Goal: Task Accomplishment & Management: Complete application form

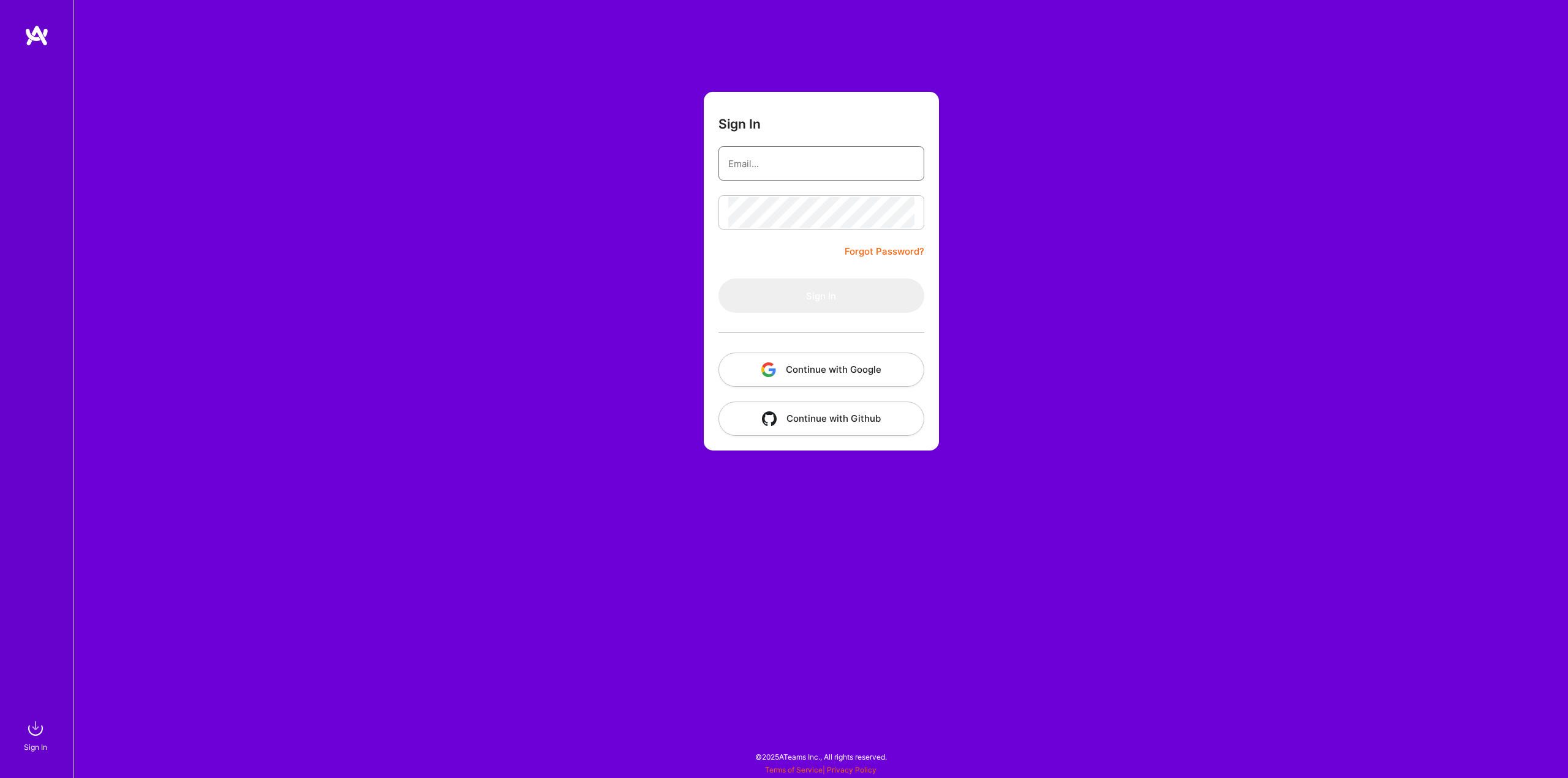
type input "[PERSON_NAME][EMAIL_ADDRESS][PERSON_NAME][DOMAIN_NAME]"
click at [797, 306] on button "Sign In" at bounding box center [820, 295] width 206 height 34
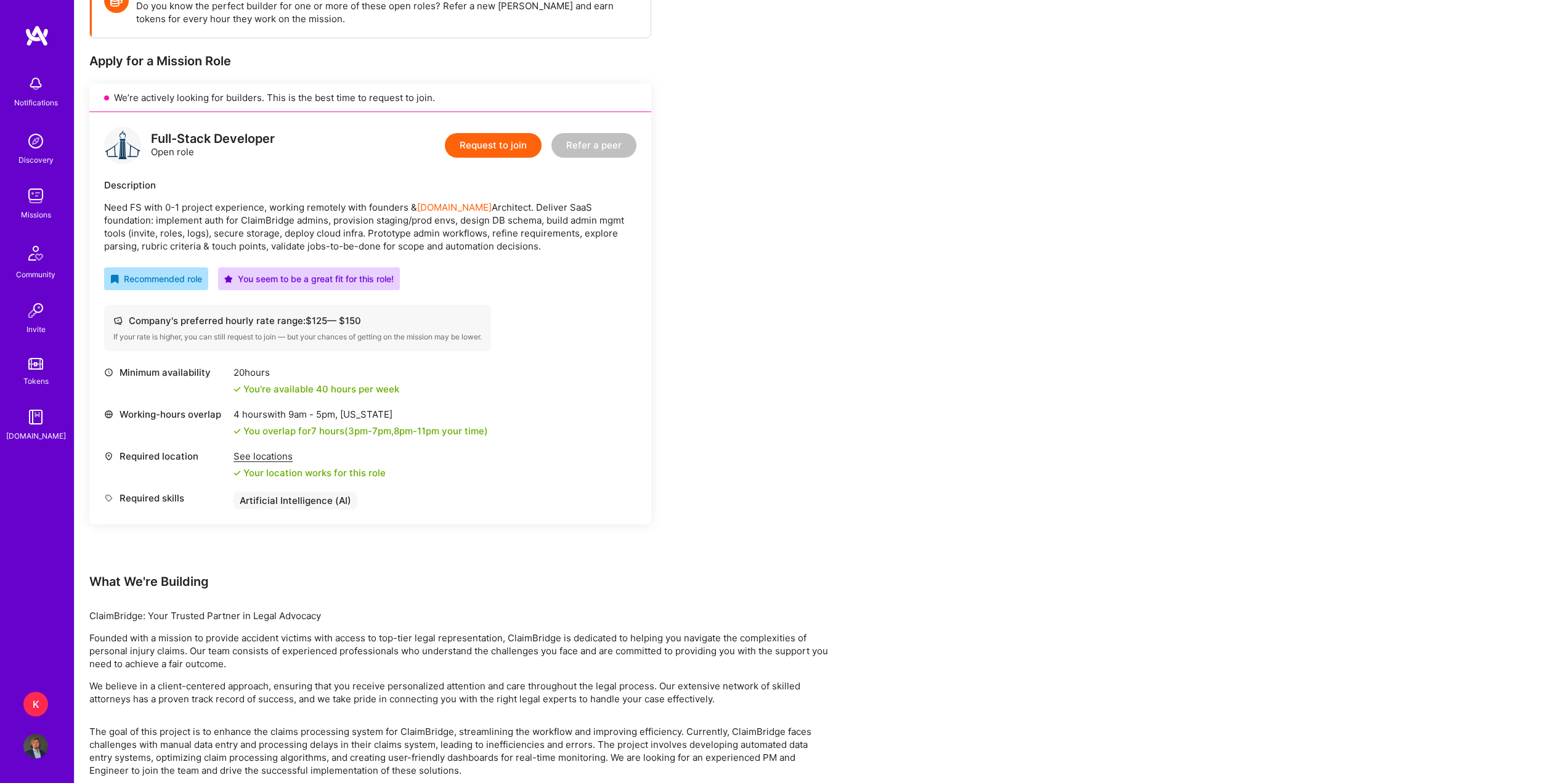
scroll to position [175, 0]
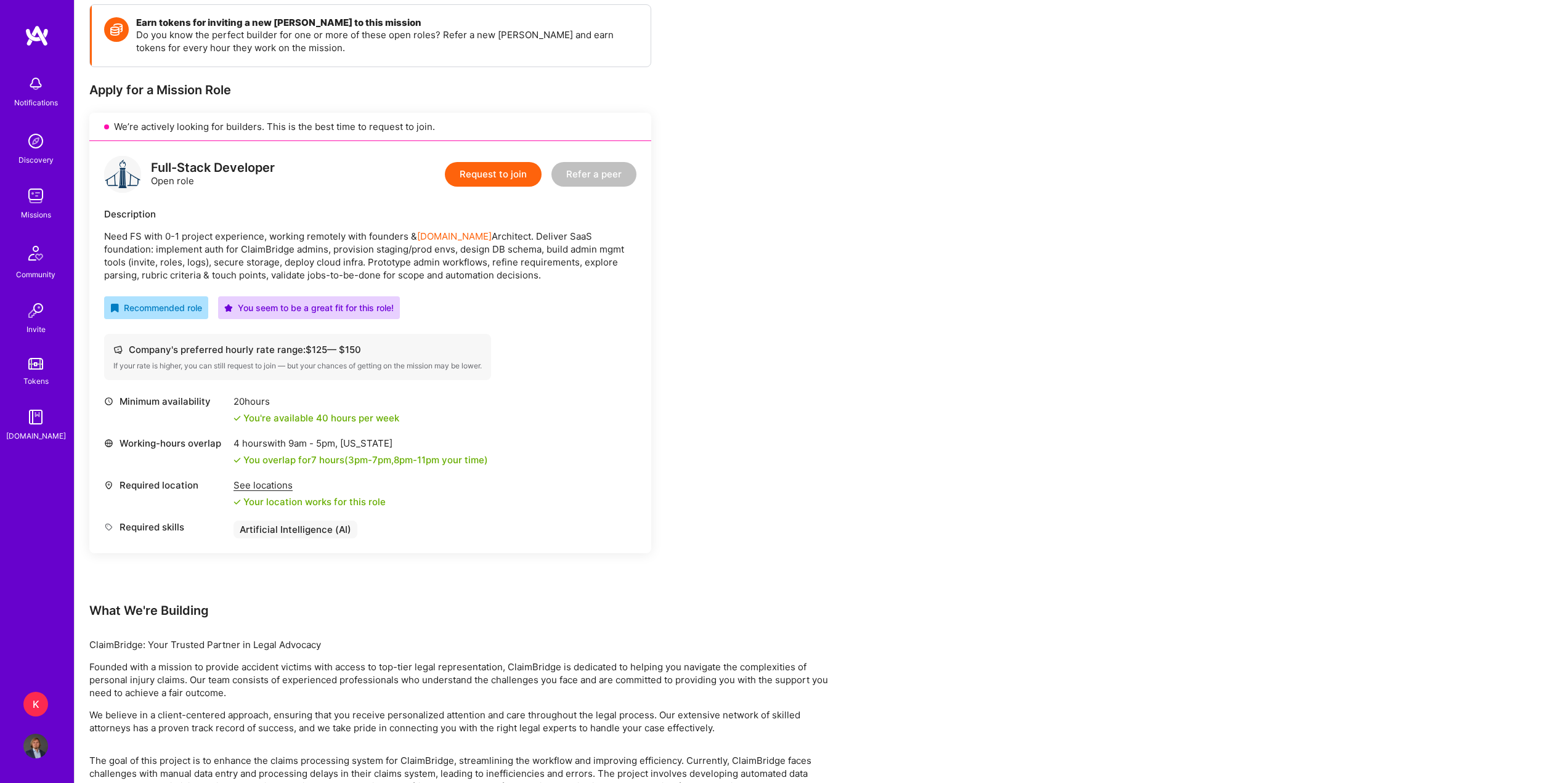
click at [484, 180] on button "Request to join" at bounding box center [492, 174] width 97 height 24
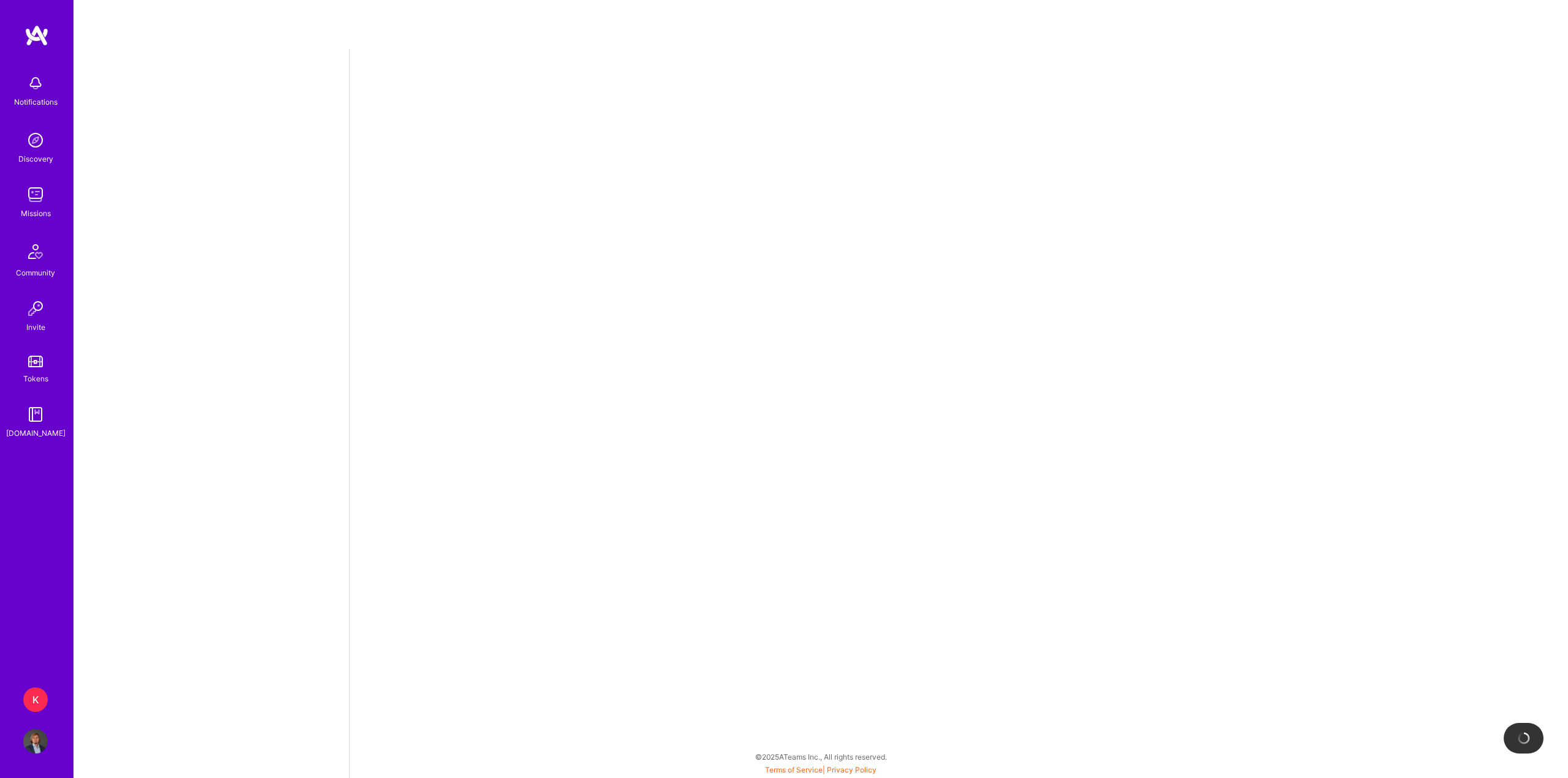
select select "PL"
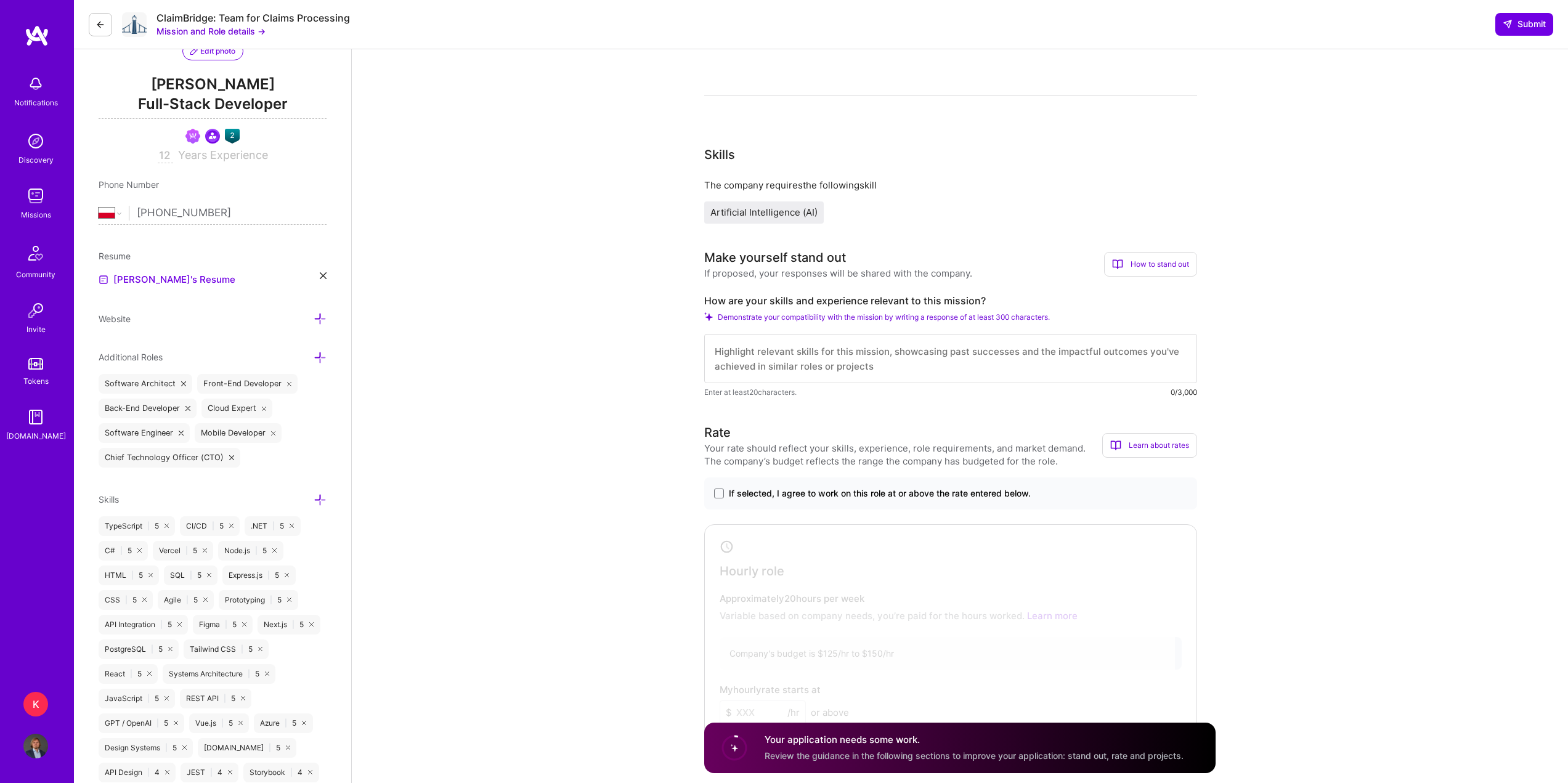
scroll to position [185, 0]
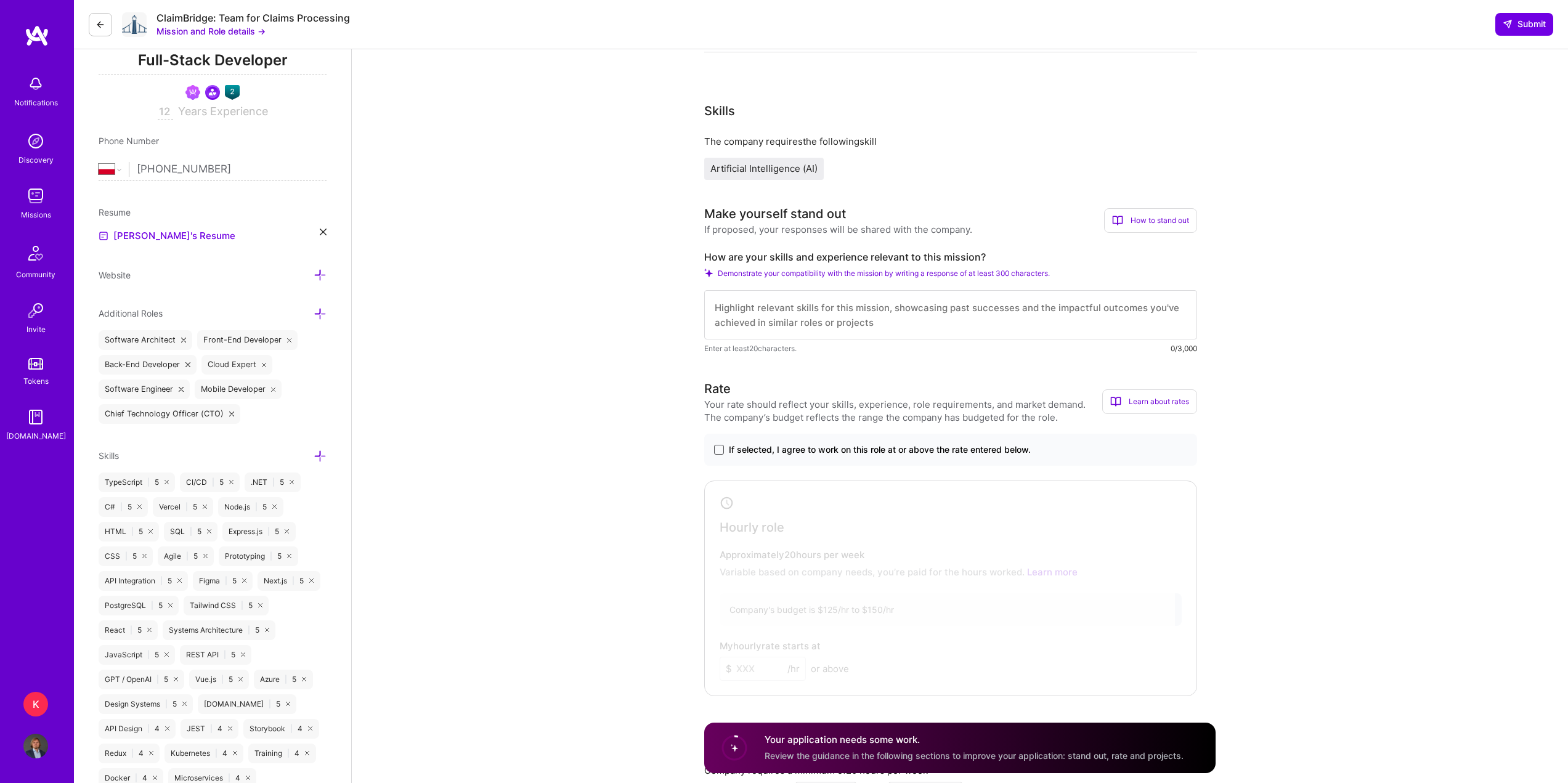
click at [717, 452] on span at bounding box center [718, 449] width 10 height 10
click at [0, 0] on input "If selected, I agree to work on this role at or above the rate entered below." at bounding box center [0, 0] width 0 height 0
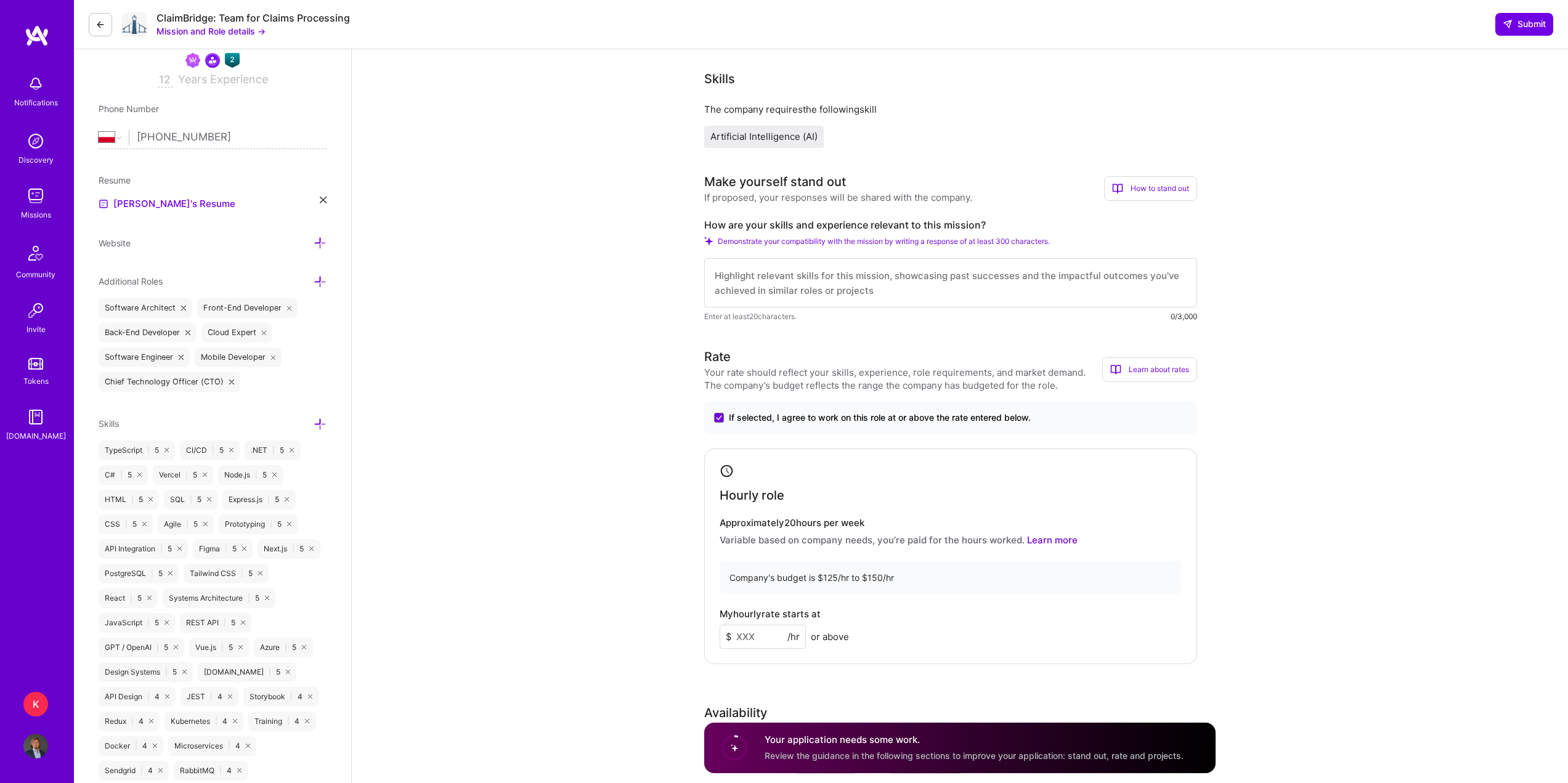
scroll to position [247, 0]
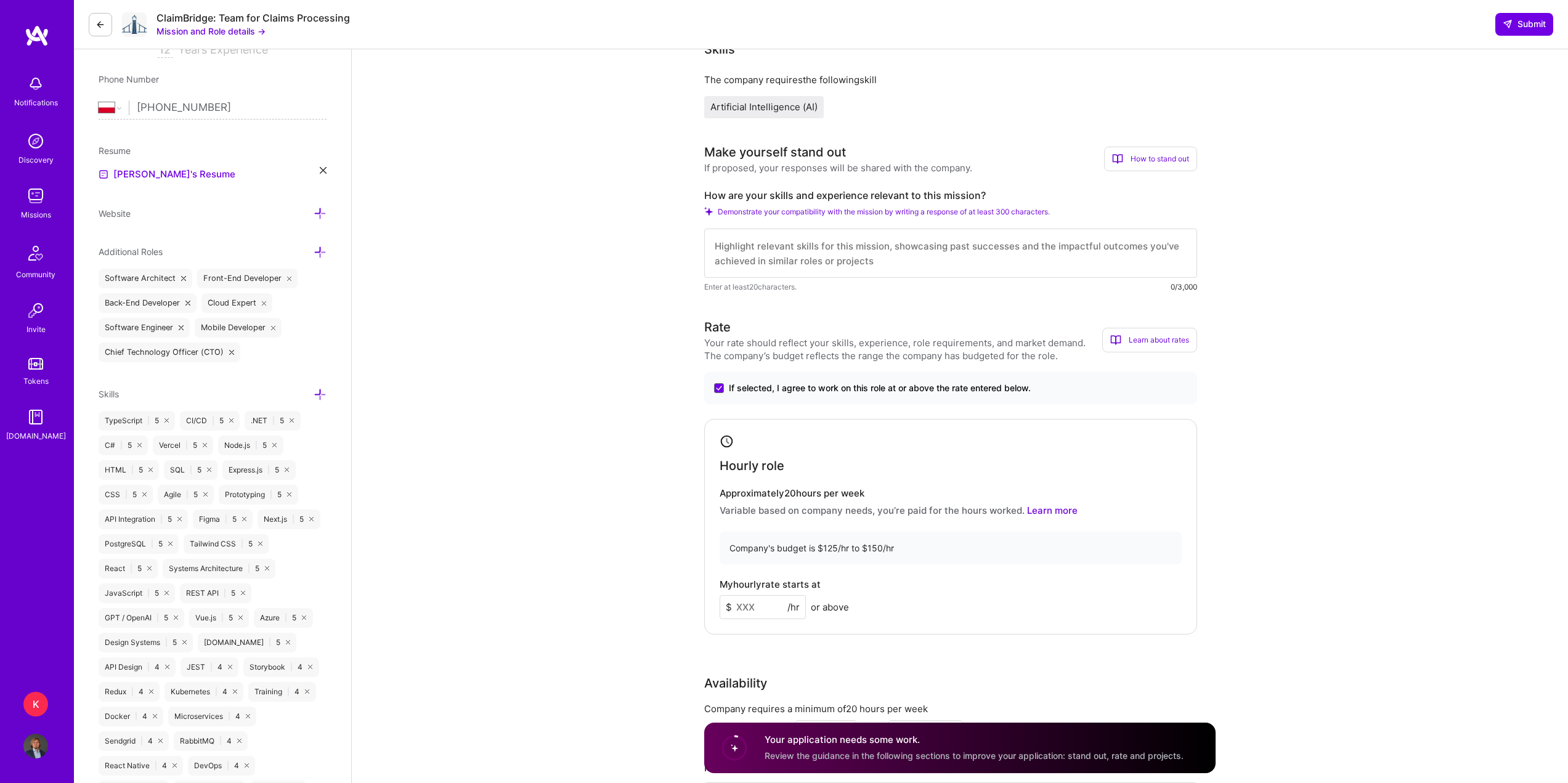
click at [775, 604] on input at bounding box center [762, 608] width 86 height 24
type input "130"
click at [1106, 513] on p "Variable based on company needs, you’re paid for the hours worked. Learn more" at bounding box center [950, 510] width 462 height 13
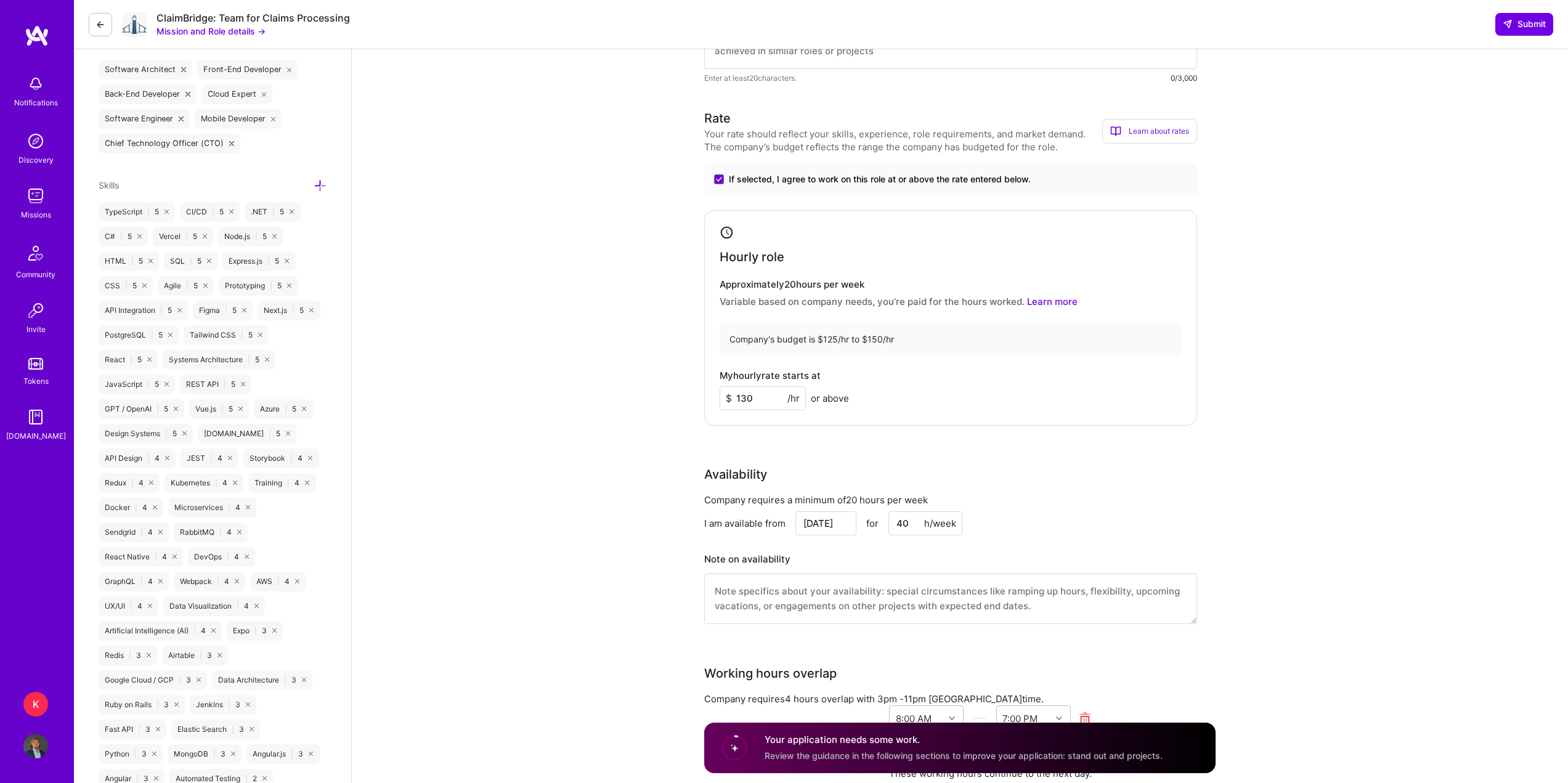
scroll to position [431, 0]
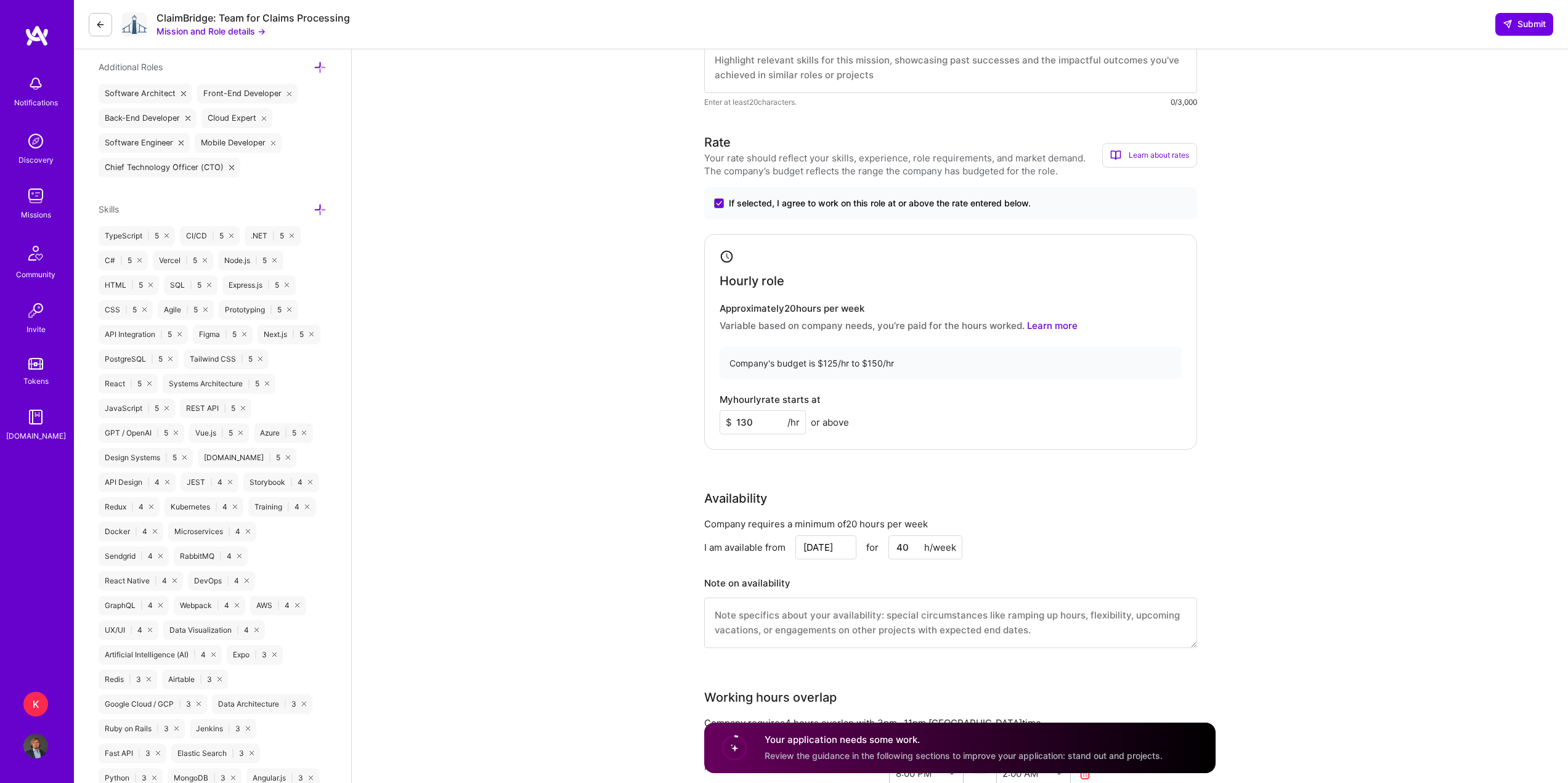
click at [897, 548] on input "40" at bounding box center [925, 548] width 74 height 24
type input "20"
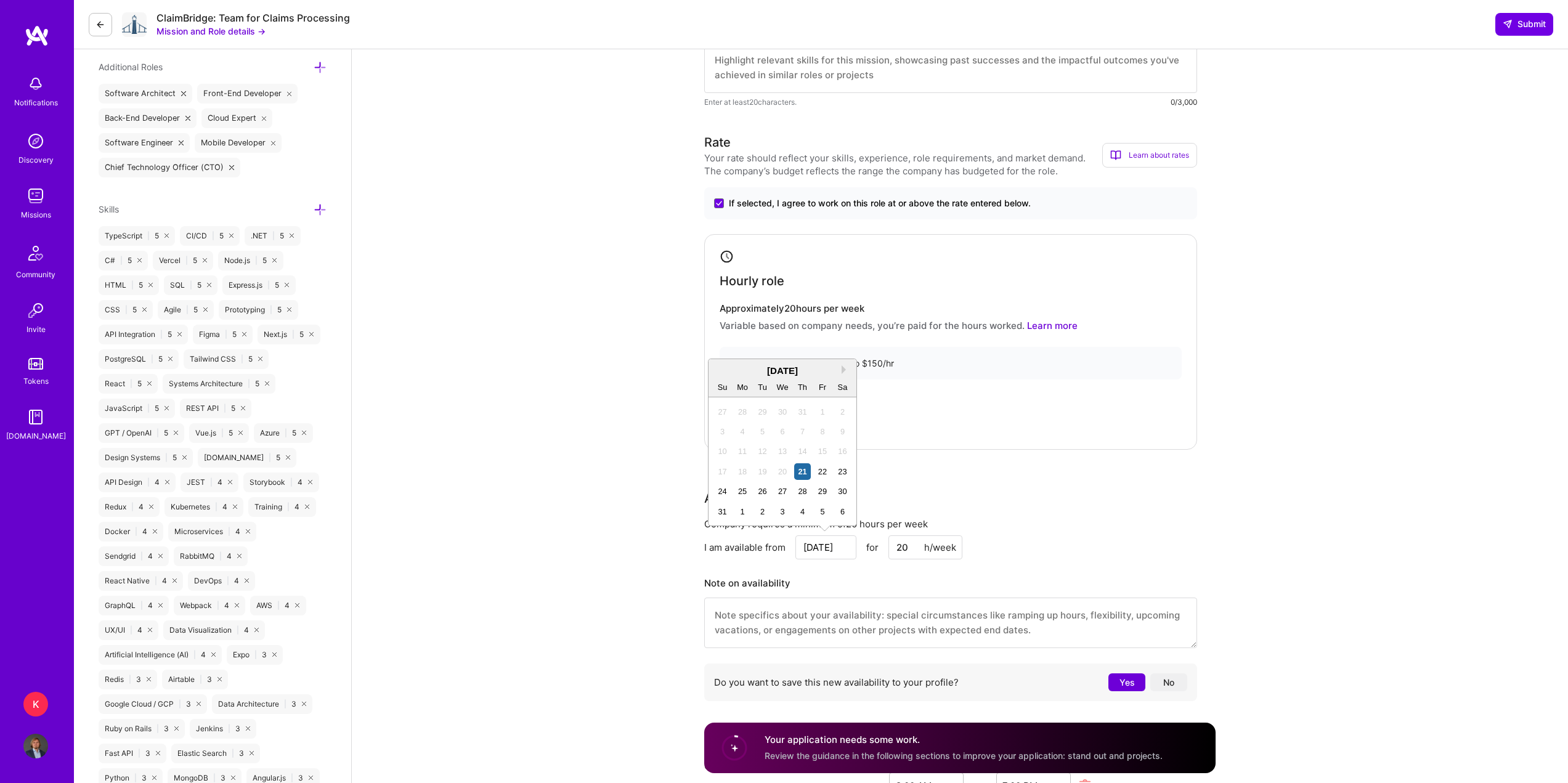
drag, startPoint x: 835, startPoint y: 550, endPoint x: 759, endPoint y: 550, distance: 76.0
click at [749, 550] on div "I am available from [DATE] Next Month [DATE] Su Mo Tu We Th Fr Sa 27 28 29 30 3…" at bounding box center [950, 548] width 492 height 24
click at [741, 516] on div "1" at bounding box center [743, 512] width 17 height 17
type input "[DATE]"
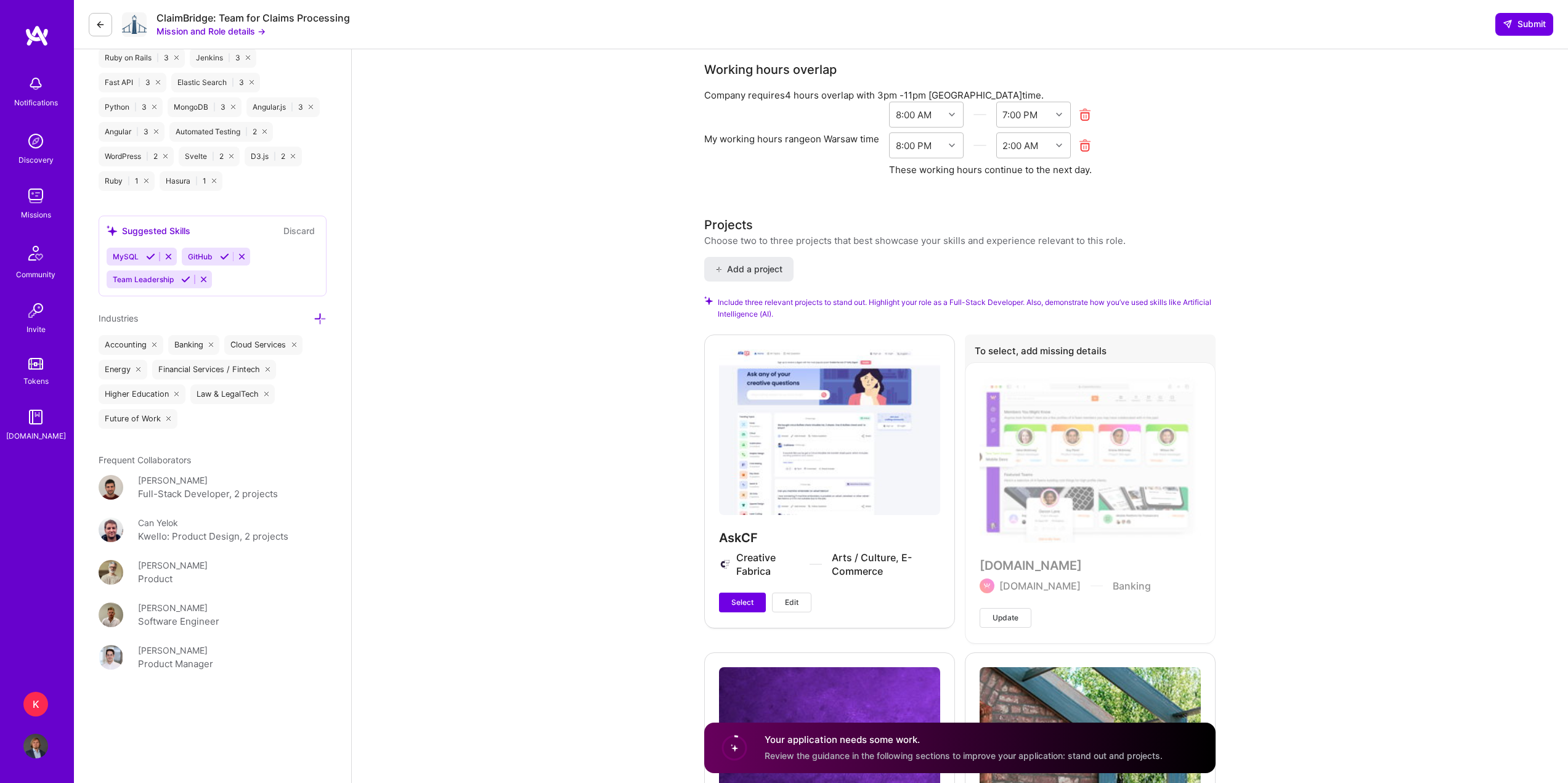
scroll to position [1108, 0]
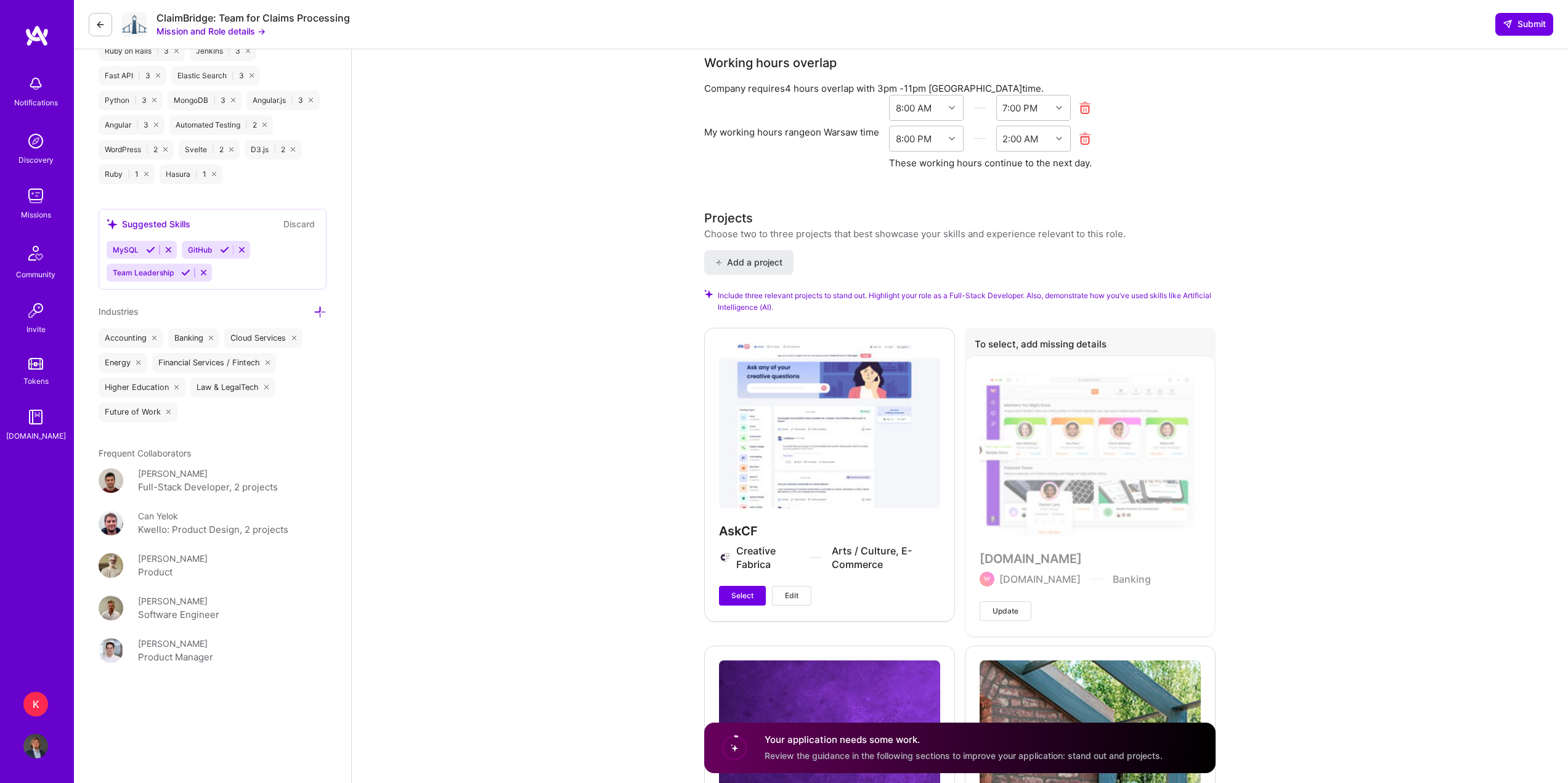
drag, startPoint x: 749, startPoint y: 595, endPoint x: 906, endPoint y: 579, distance: 157.8
click at [748, 595] on span "Select" at bounding box center [743, 595] width 23 height 11
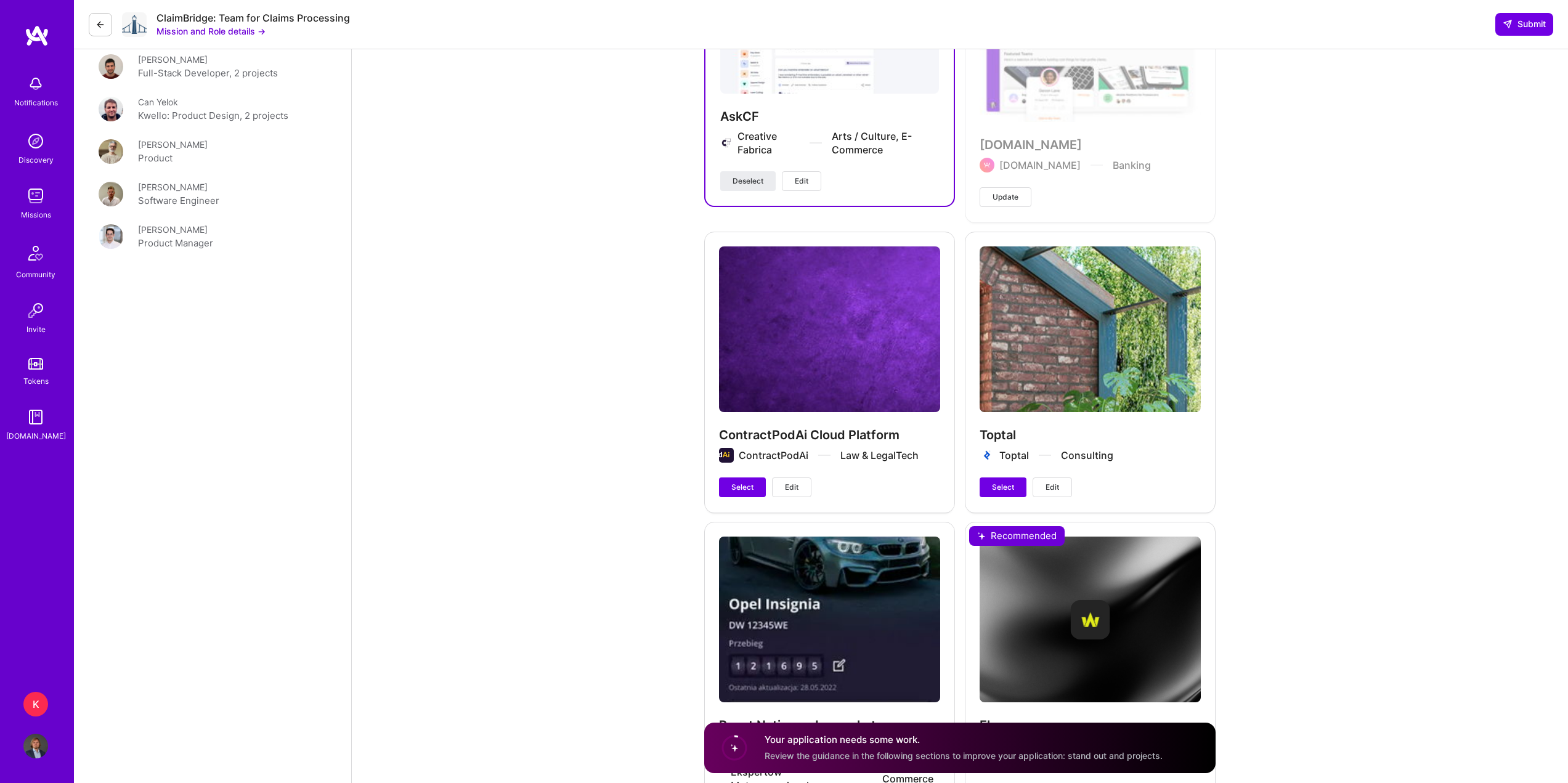
scroll to position [1663, 0]
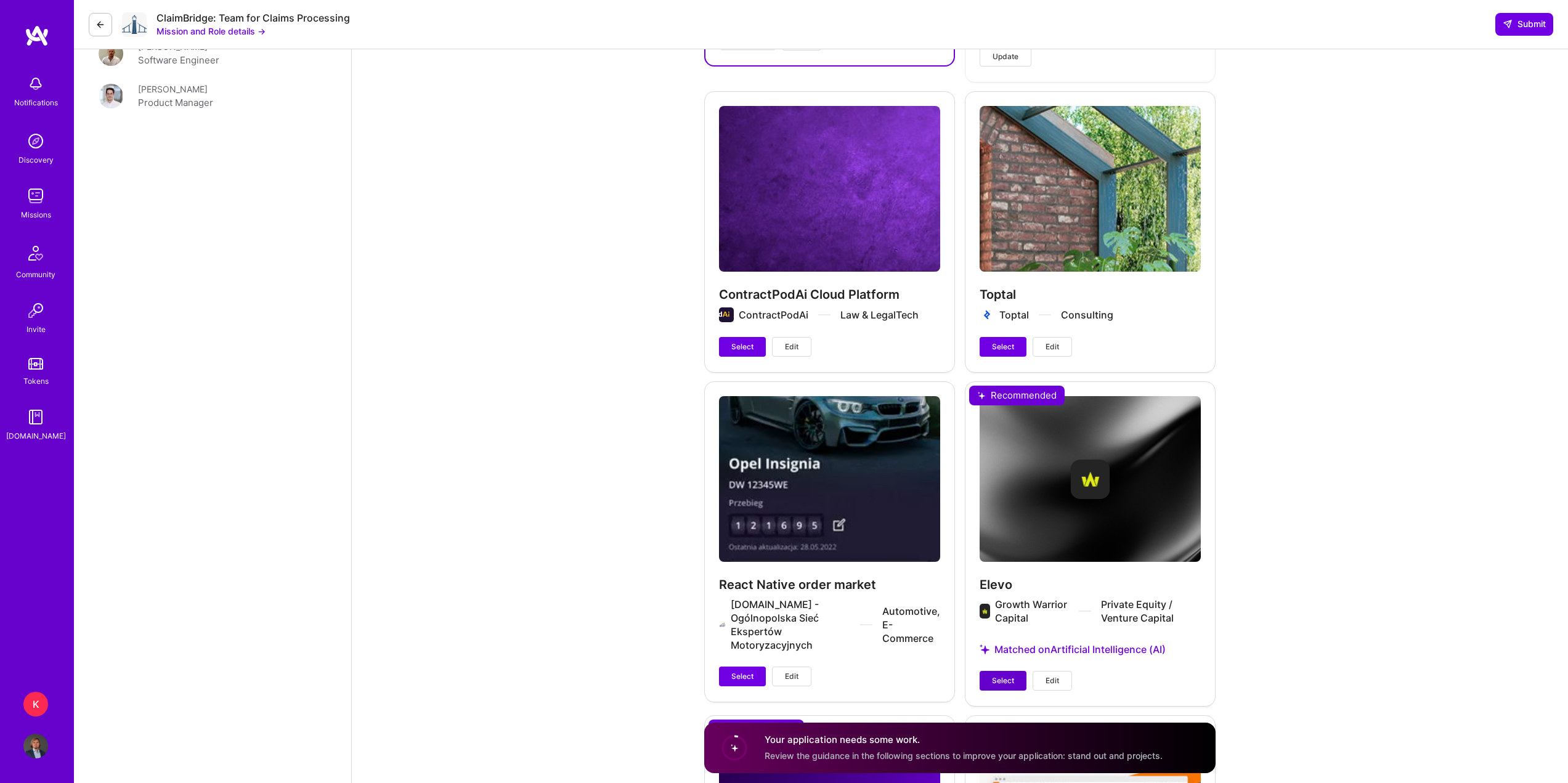
click at [989, 676] on button "Select" at bounding box center [1003, 680] width 47 height 20
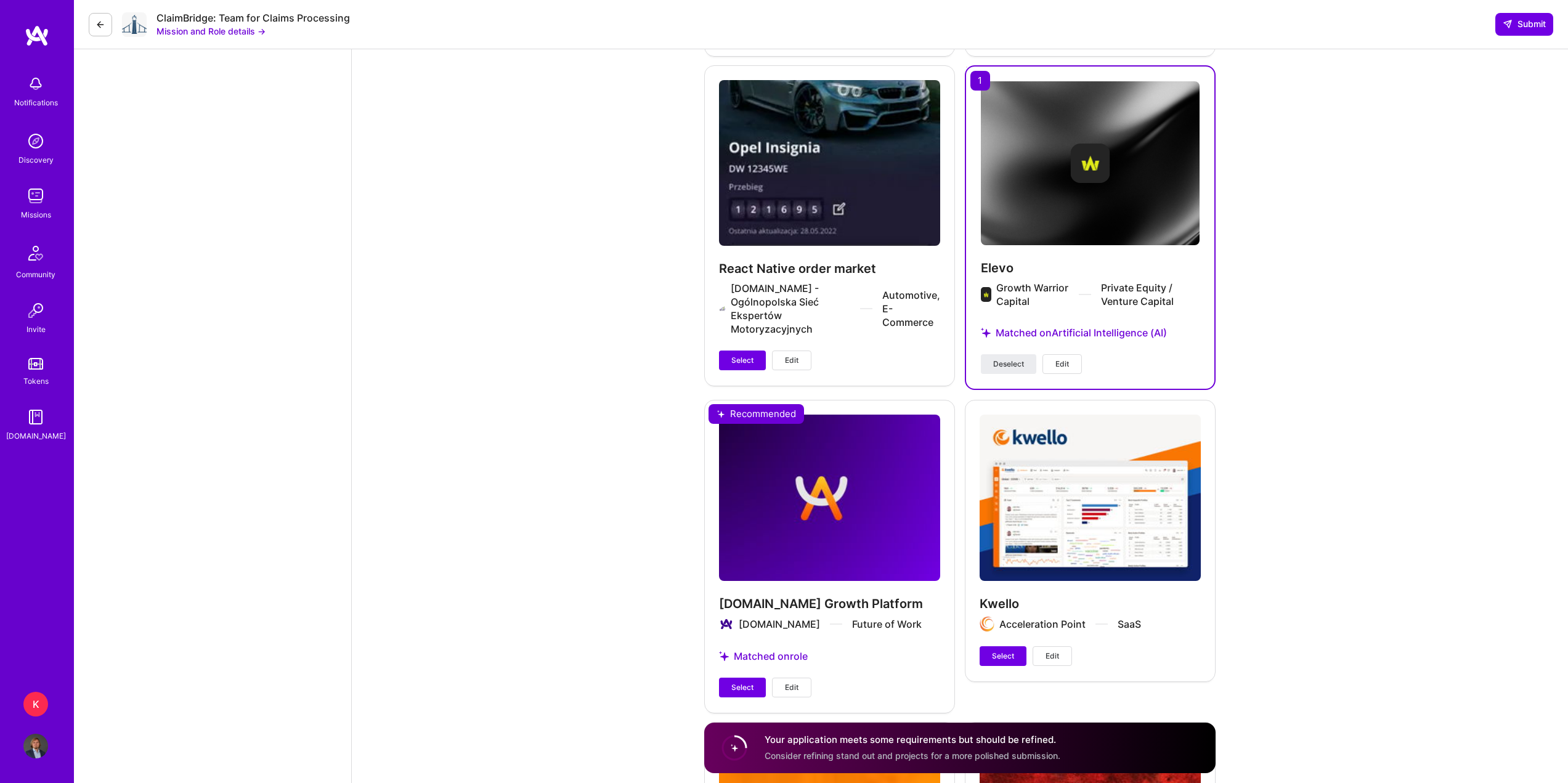
scroll to position [2033, 0]
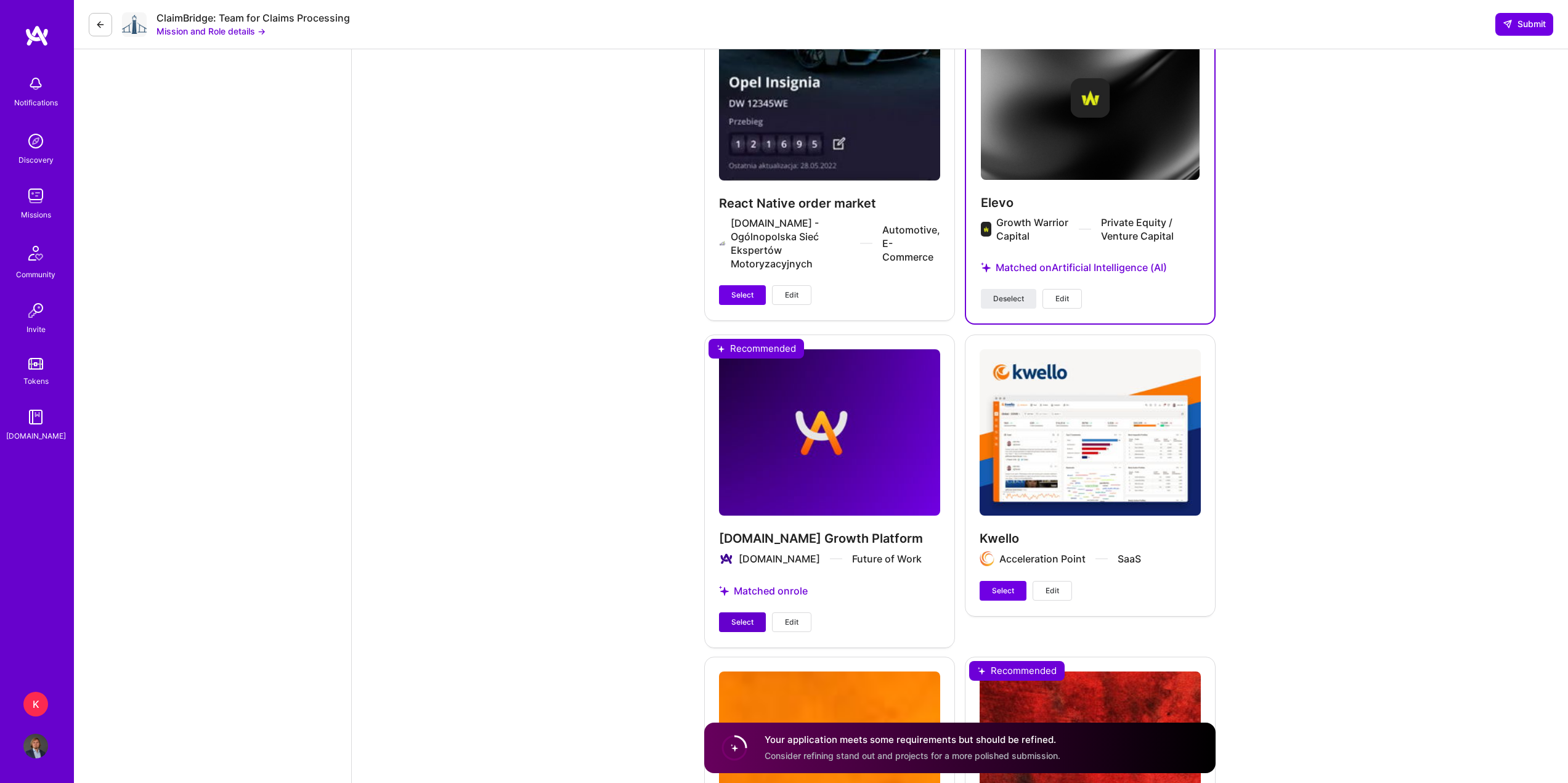
click at [752, 617] on span "Select" at bounding box center [743, 622] width 23 height 11
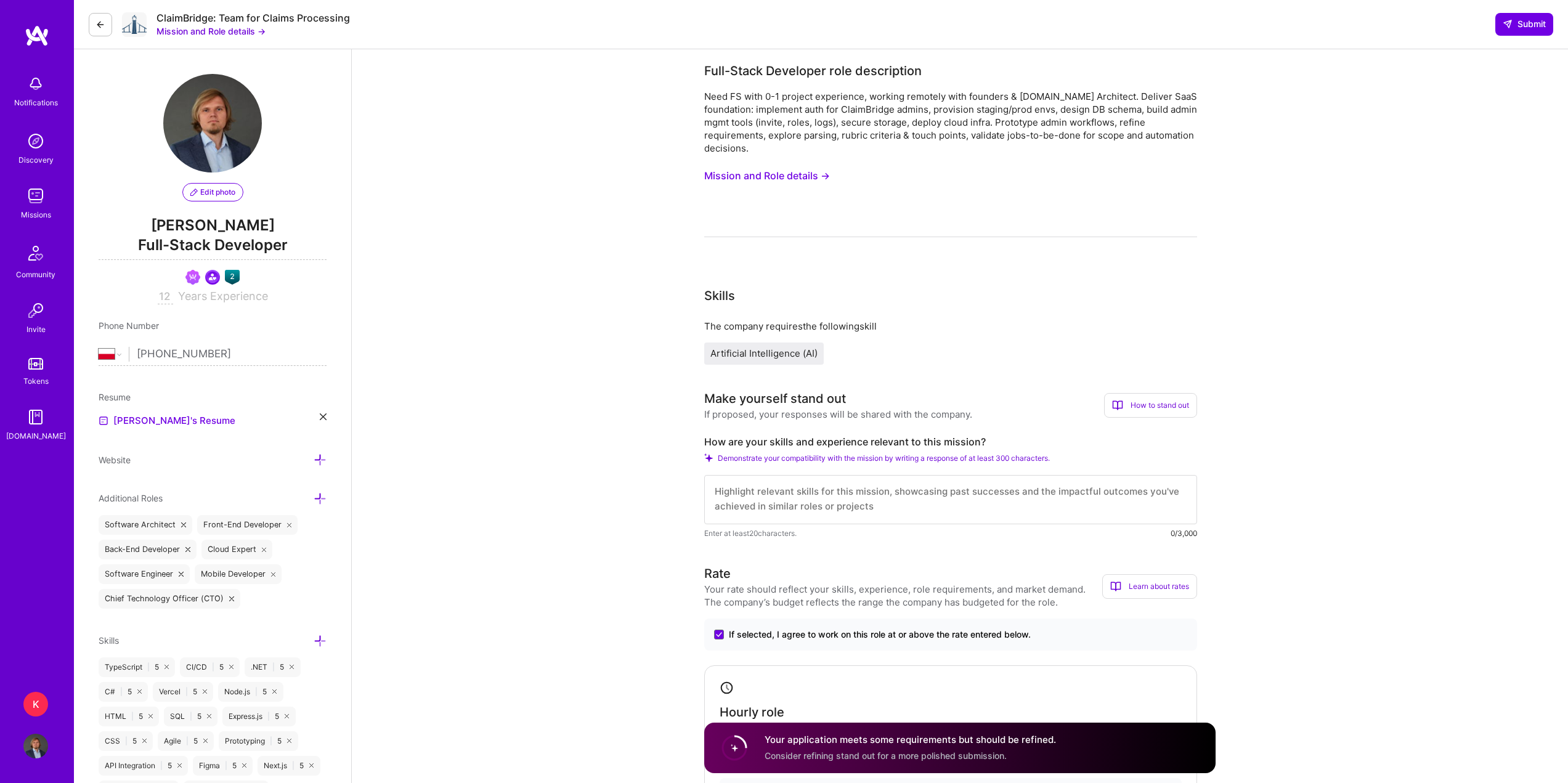
scroll to position [0, 0]
click at [842, 494] on textarea at bounding box center [950, 499] width 492 height 50
click at [763, 499] on textarea at bounding box center [950, 499] width 492 height 50
paste textarea "I am a full-stack developer, mostly leaning towards frontend, with over 10 year…"
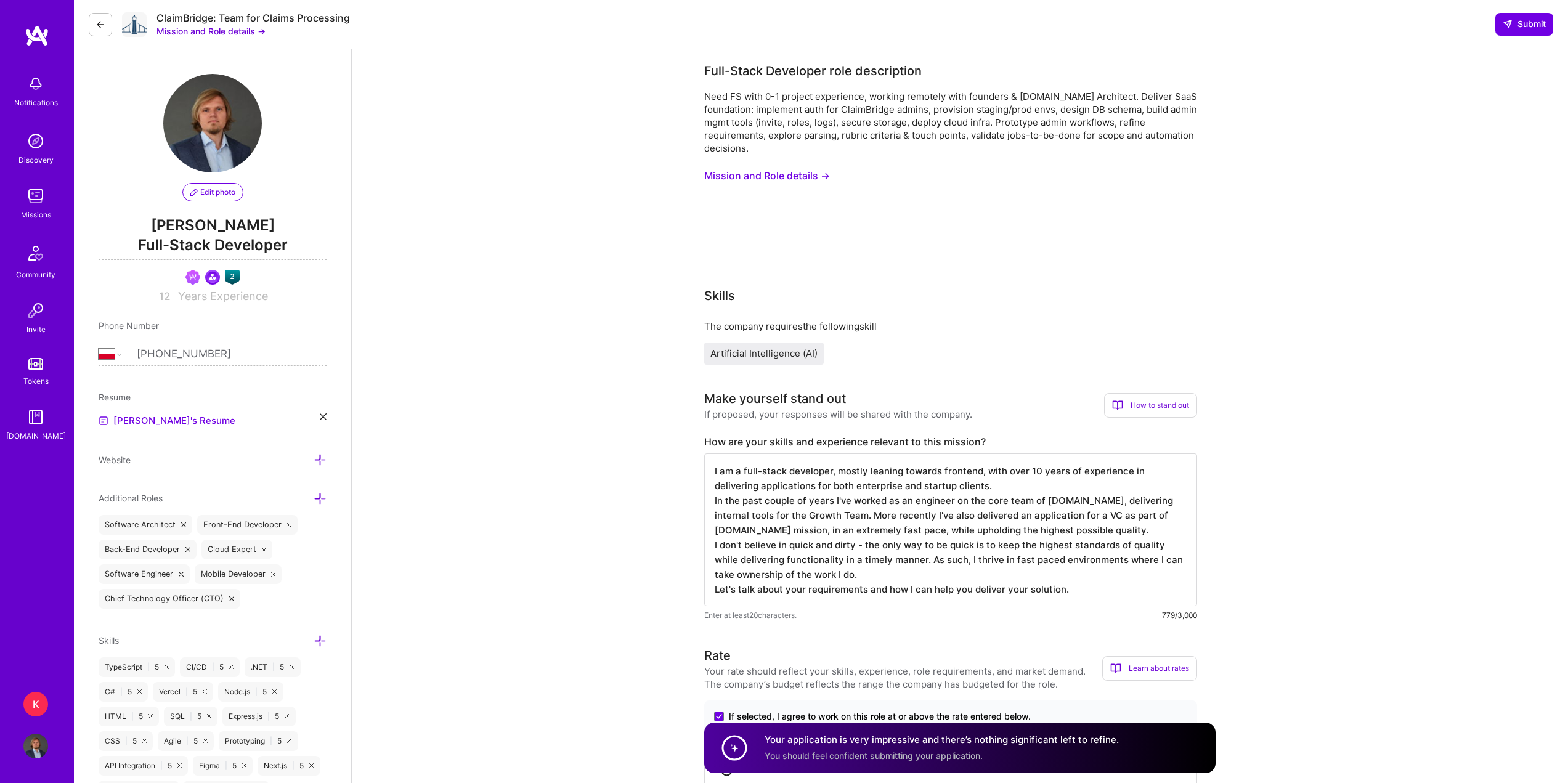
drag, startPoint x: 834, startPoint y: 477, endPoint x: 983, endPoint y: 474, distance: 149.0
click at [983, 474] on textarea "I am a full-stack developer, mostly leaning towards frontend, with over 10 year…" at bounding box center [950, 529] width 492 height 153
click at [846, 491] on textarea "I am a full-stack developer, with over 12 years of experience in delivering app…" at bounding box center [950, 529] width 492 height 153
click at [896, 518] on textarea "I am a full-stack developer, with over 12 years of experience in delivering app…" at bounding box center [950, 529] width 492 height 153
drag, startPoint x: 1066, startPoint y: 529, endPoint x: 830, endPoint y: 512, distance: 236.6
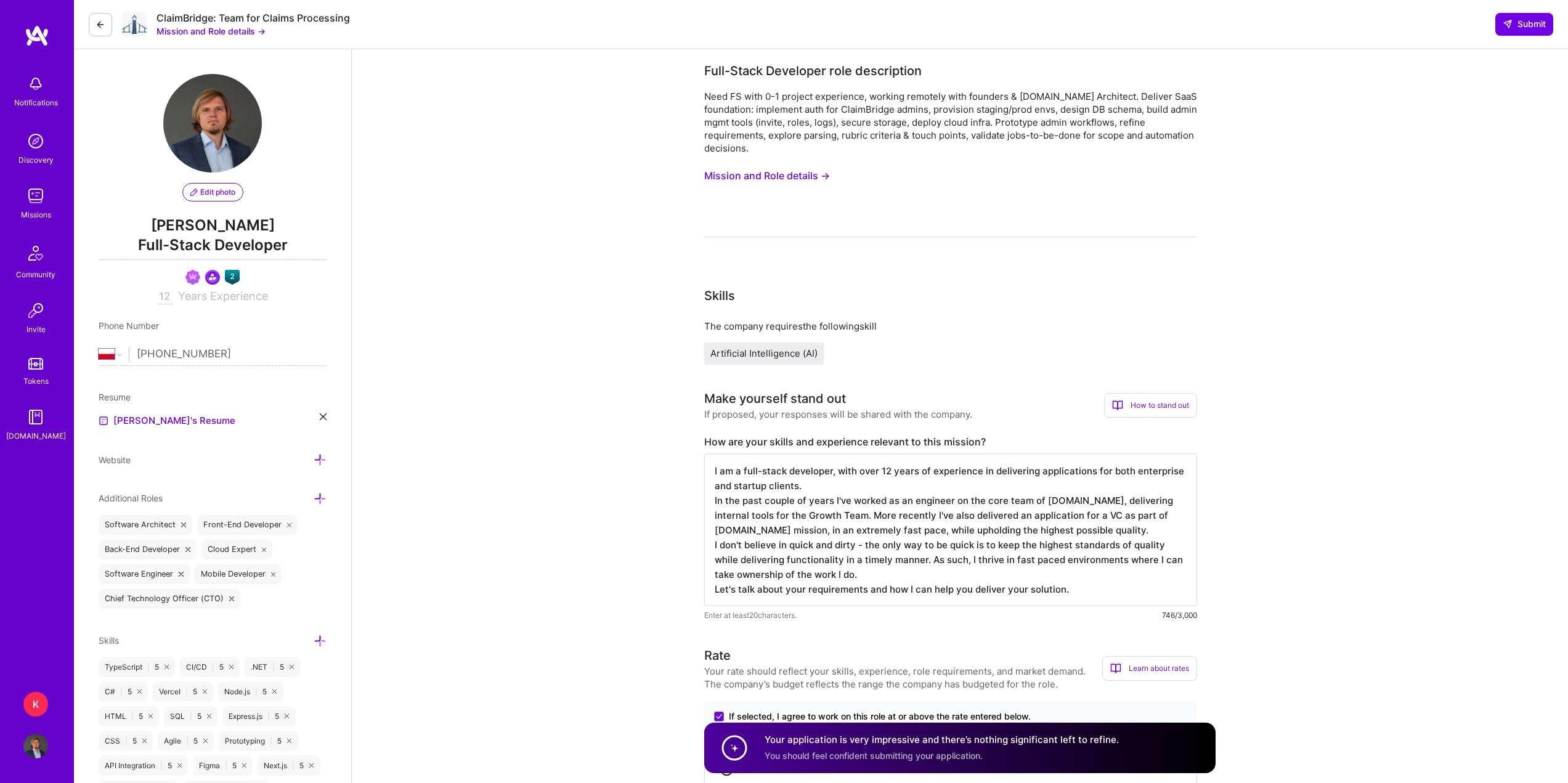
click at [830, 512] on textarea "I am a full-stack developer, with over 12 years of experience in delivering app…" at bounding box center [950, 529] width 492 height 153
click at [832, 527] on textarea "I am a full-stack developer, with over 12 years of experience in delivering app…" at bounding box center [950, 529] width 492 height 153
drag, startPoint x: 1067, startPoint y: 532, endPoint x: 710, endPoint y: 498, distance: 358.6
click at [710, 498] on textarea "I am a full-stack developer, with over 12 years of experience in delivering app…" at bounding box center [950, 529] width 492 height 153
click at [822, 494] on textarea "I am a full-stack developer, with over 12 years of experience in delivering app…" at bounding box center [950, 529] width 492 height 153
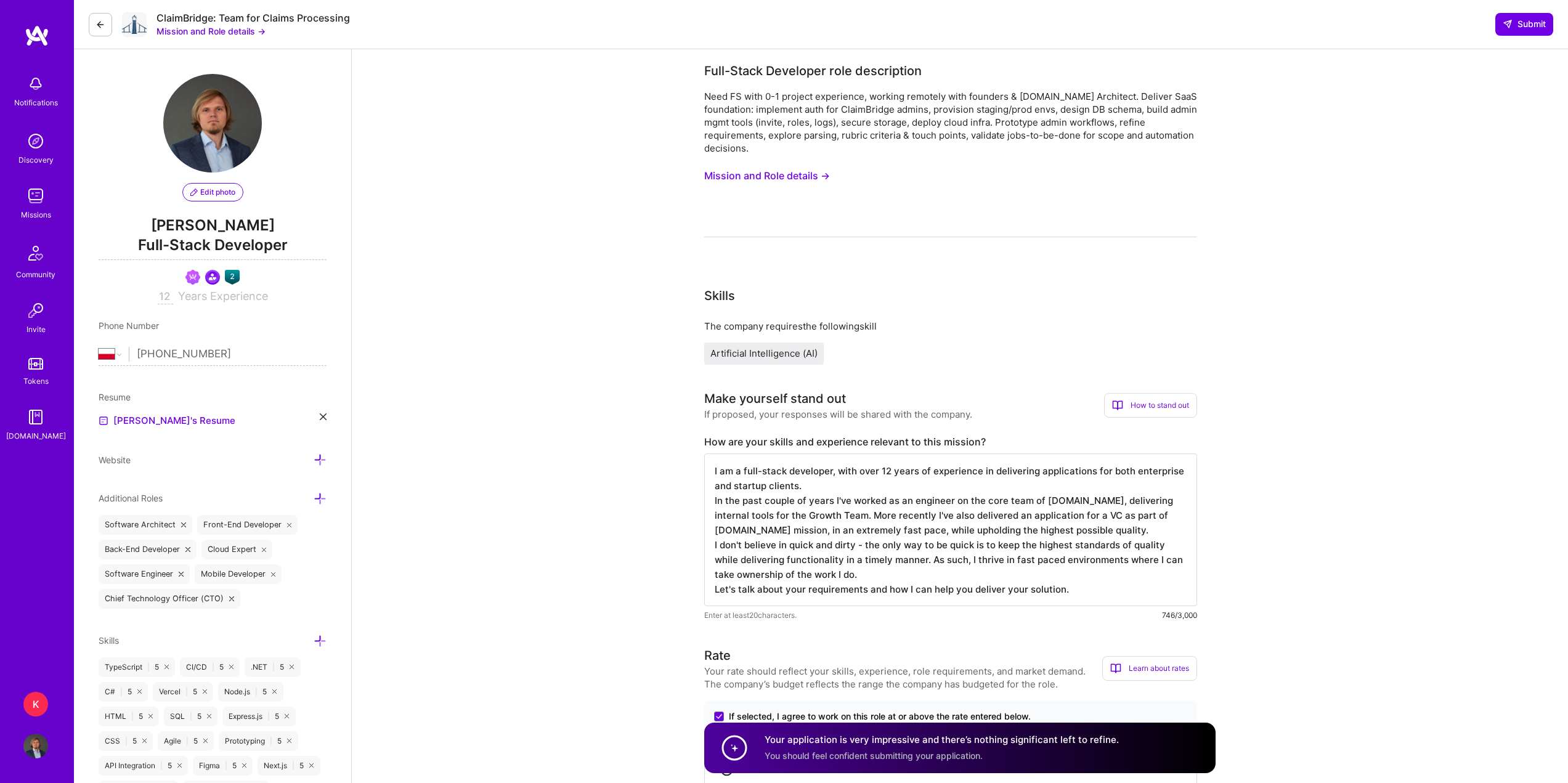
paste textarea ", frontend oriented developer and tech lead, as well as conference speaker and …"
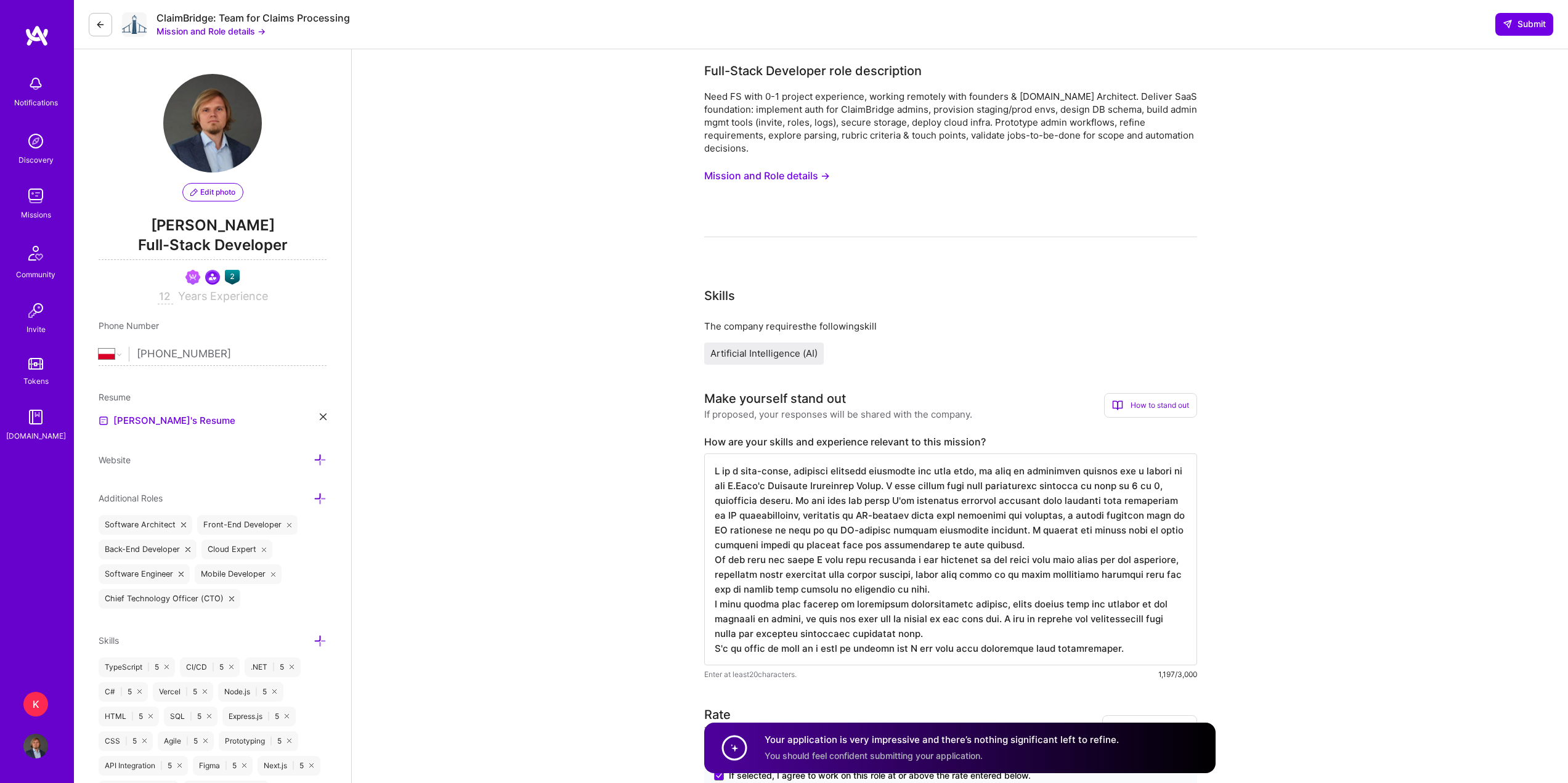
drag, startPoint x: 787, startPoint y: 468, endPoint x: 868, endPoint y: 472, distance: 81.1
click at [871, 474] on textarea at bounding box center [950, 559] width 492 height 212
click at [1002, 545] on textarea at bounding box center [950, 559] width 492 height 212
click at [994, 530] on textarea at bounding box center [950, 559] width 492 height 212
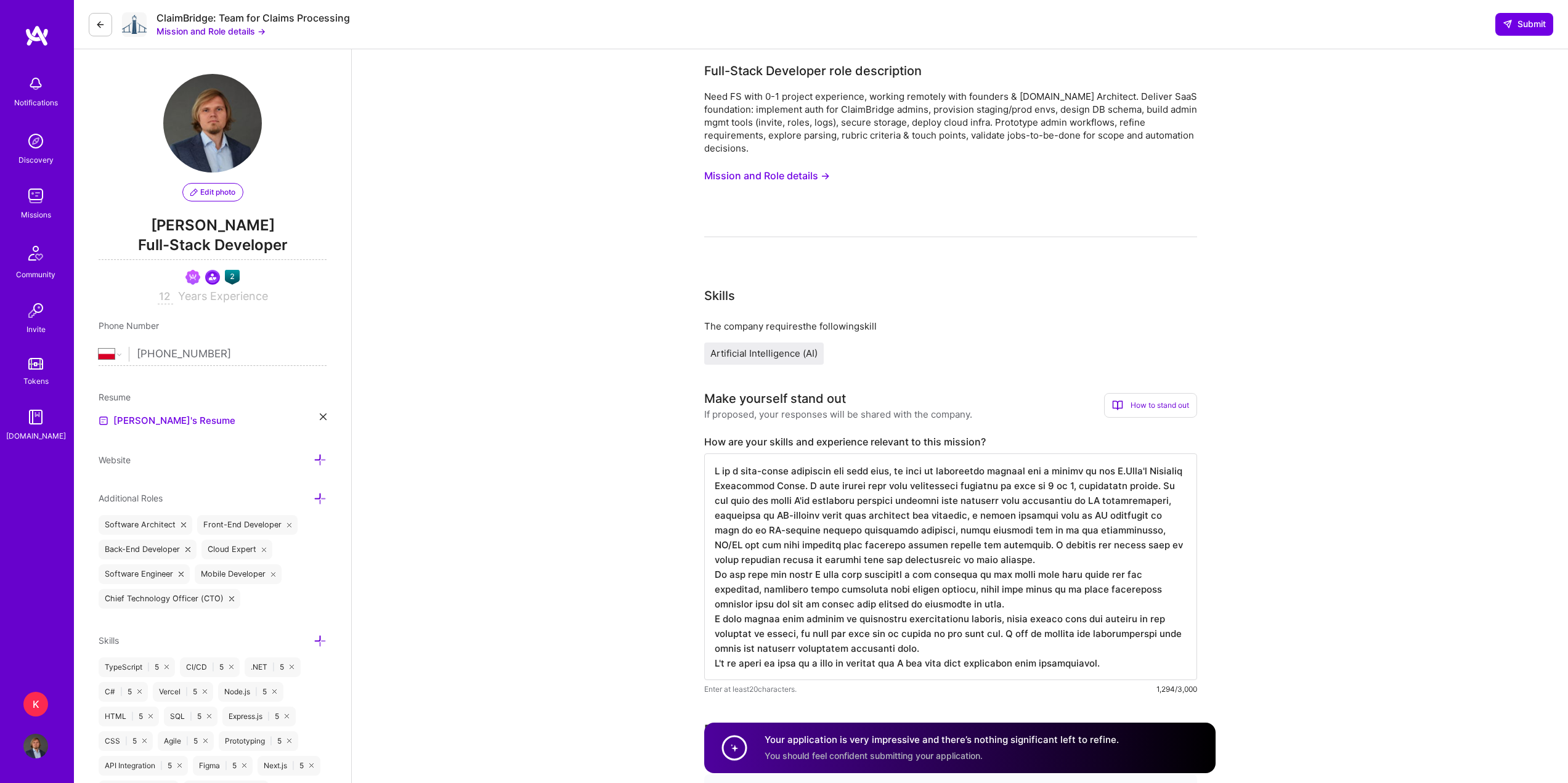
click at [1107, 545] on textarea at bounding box center [950, 566] width 492 height 227
click at [1105, 544] on textarea at bounding box center [950, 566] width 492 height 227
click at [922, 568] on textarea at bounding box center [950, 566] width 492 height 227
click at [992, 580] on textarea at bounding box center [950, 566] width 492 height 227
drag, startPoint x: 934, startPoint y: 602, endPoint x: 702, endPoint y: 579, distance: 233.1
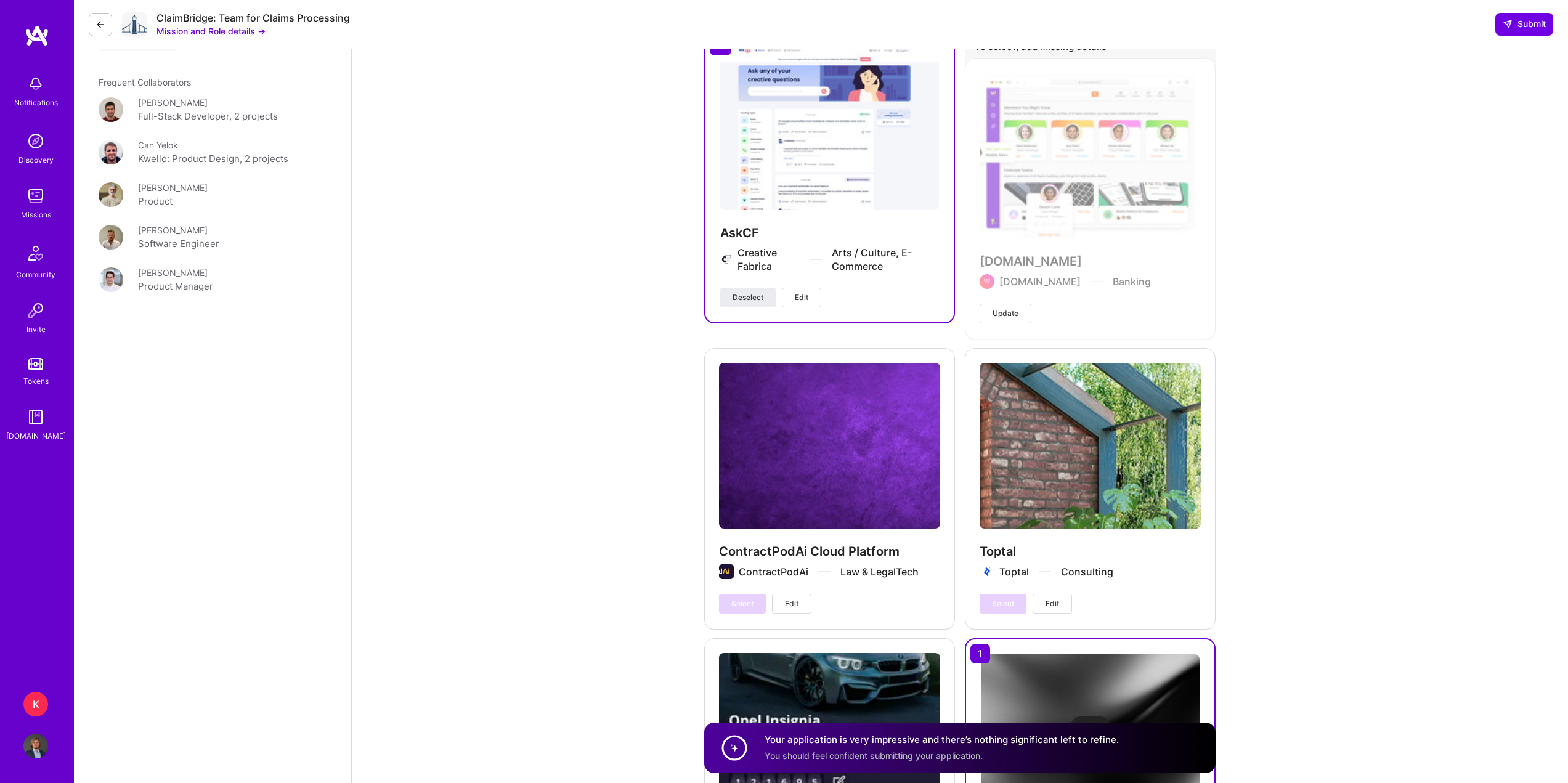
scroll to position [1478, 0]
type textarea "I am a full-stack developer and tech lead, as well as conference speaker and a …"
click at [761, 304] on button "Deselect" at bounding box center [747, 298] width 55 height 20
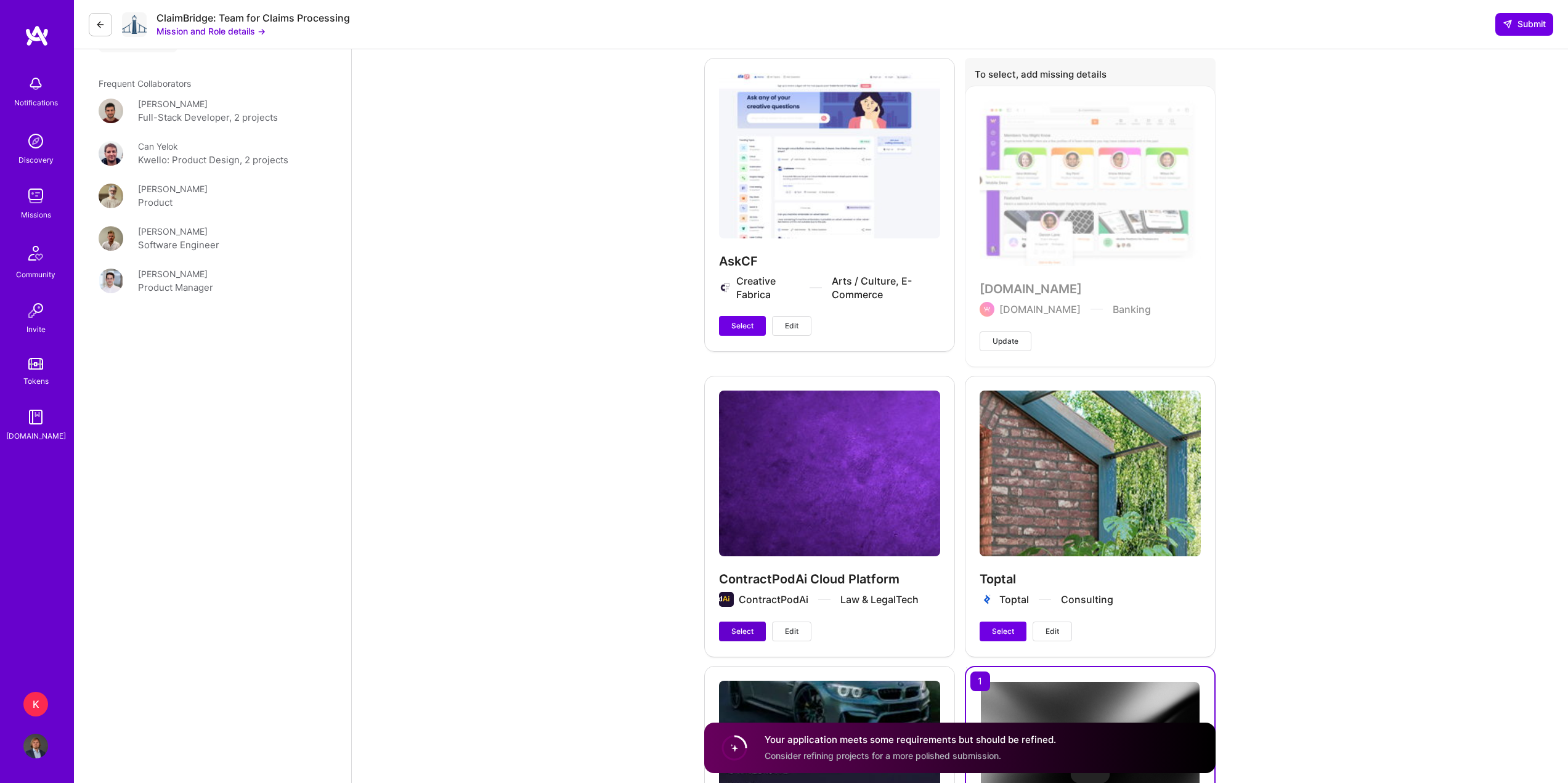
click at [746, 627] on span "Select" at bounding box center [743, 631] width 23 height 11
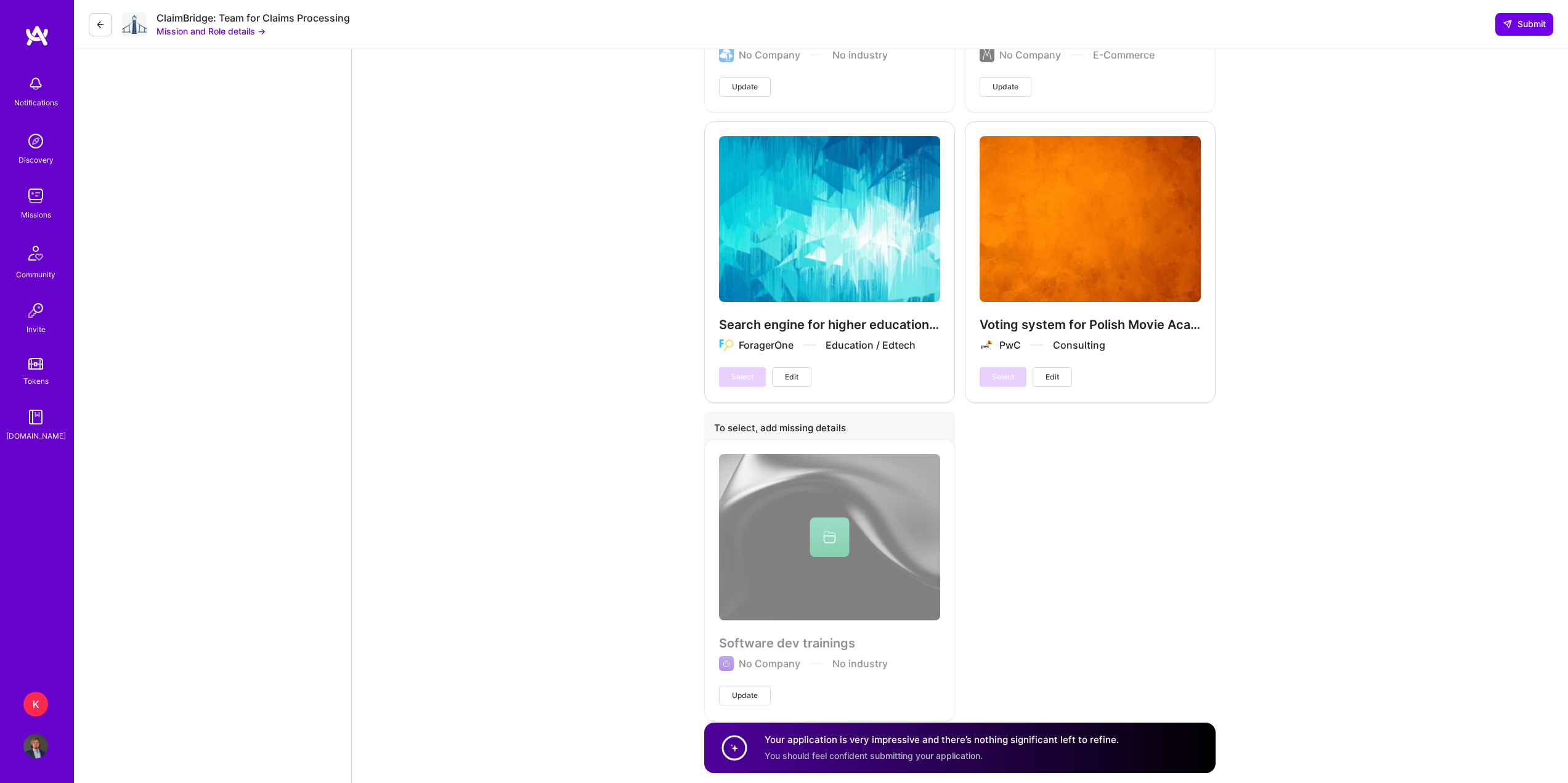
scroll to position [3318, 0]
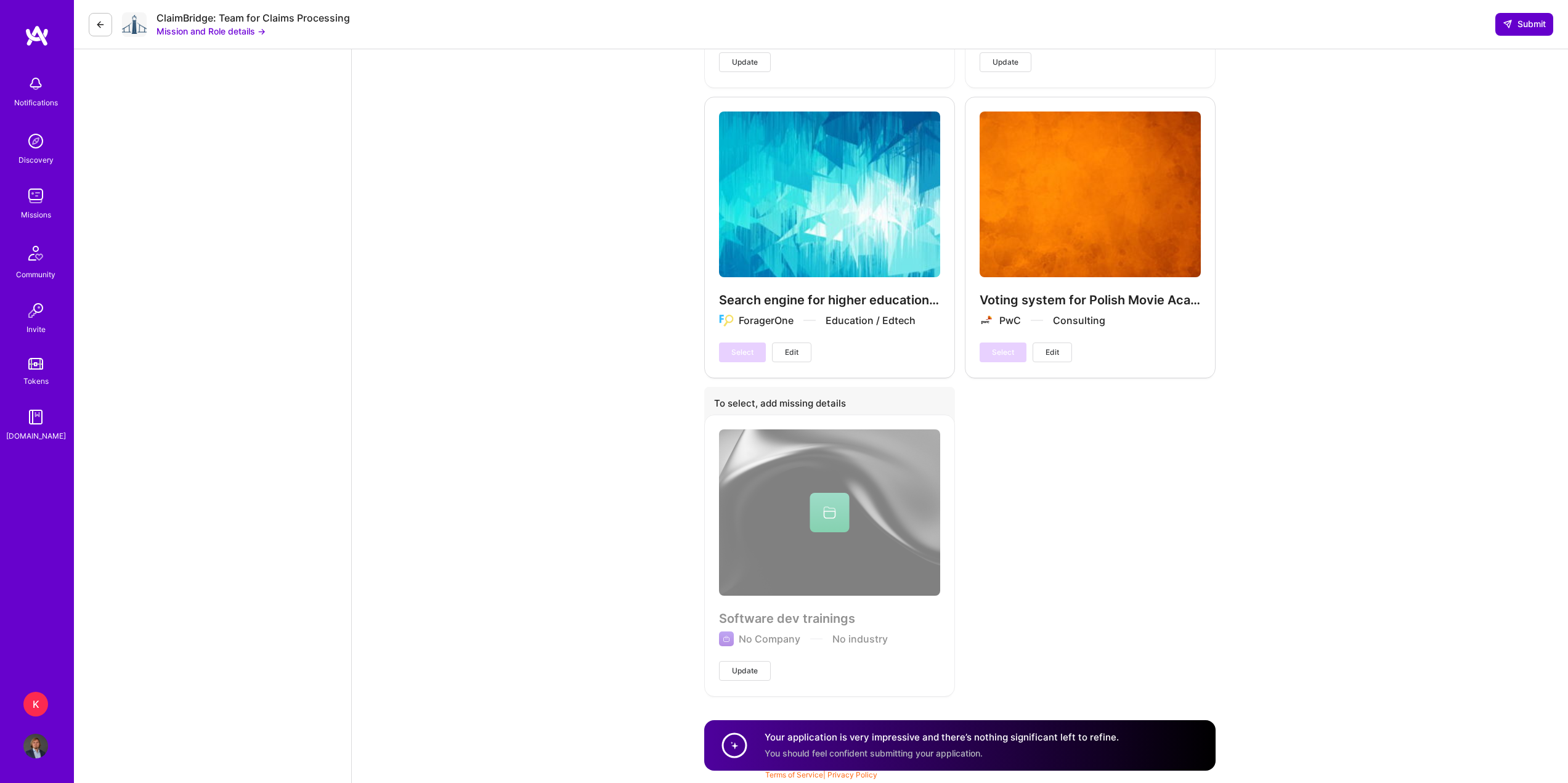
click at [1504, 26] on icon at bounding box center [1507, 23] width 10 height 10
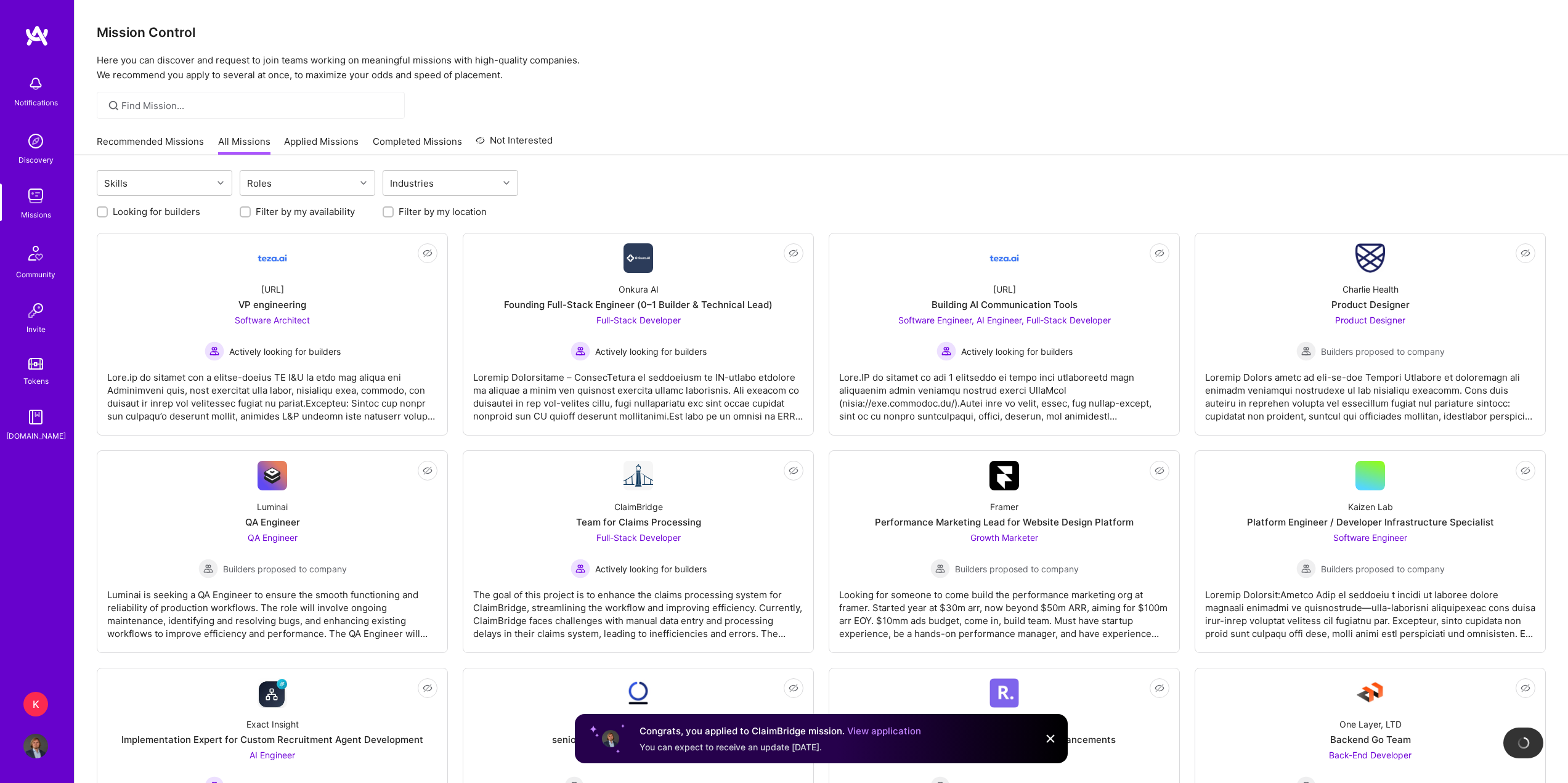
click at [41, 38] on img at bounding box center [37, 36] width 24 height 23
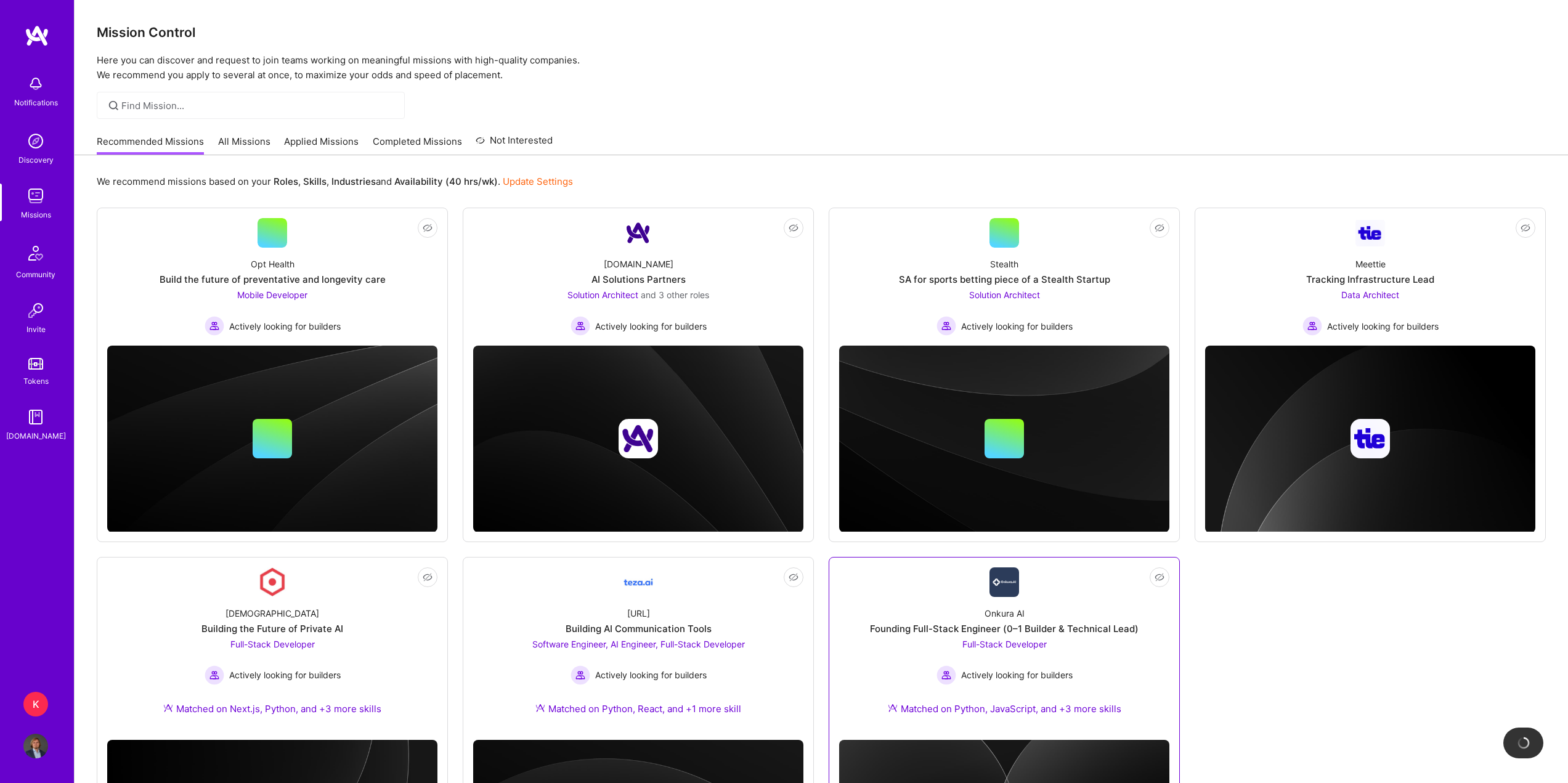
click at [1108, 602] on div "Onkura AI Founding Full-Stack Engineer (0–1 Builder & Technical Lead) Full-Stac…" at bounding box center [1004, 663] width 330 height 133
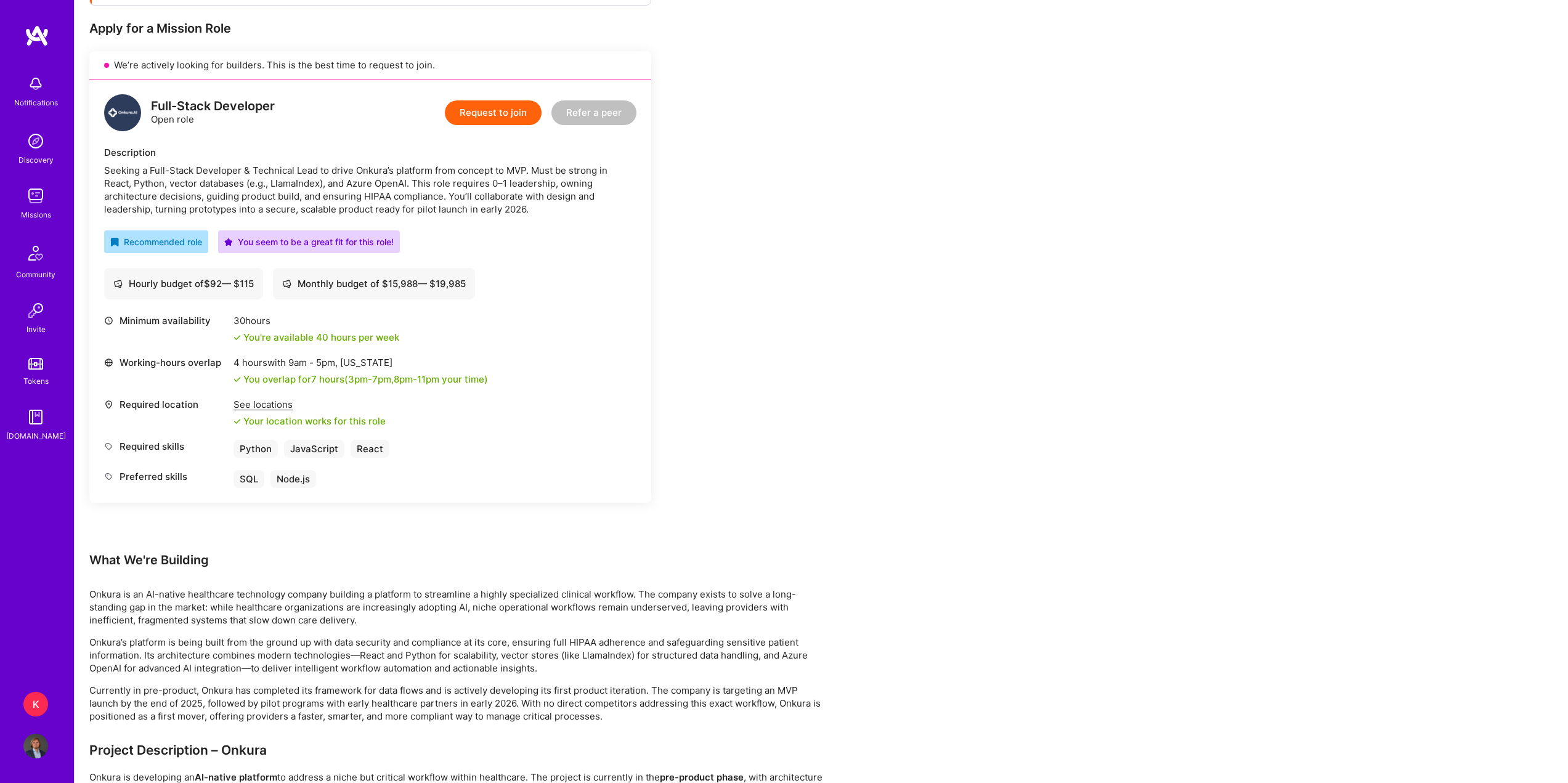
scroll to position [247, 0]
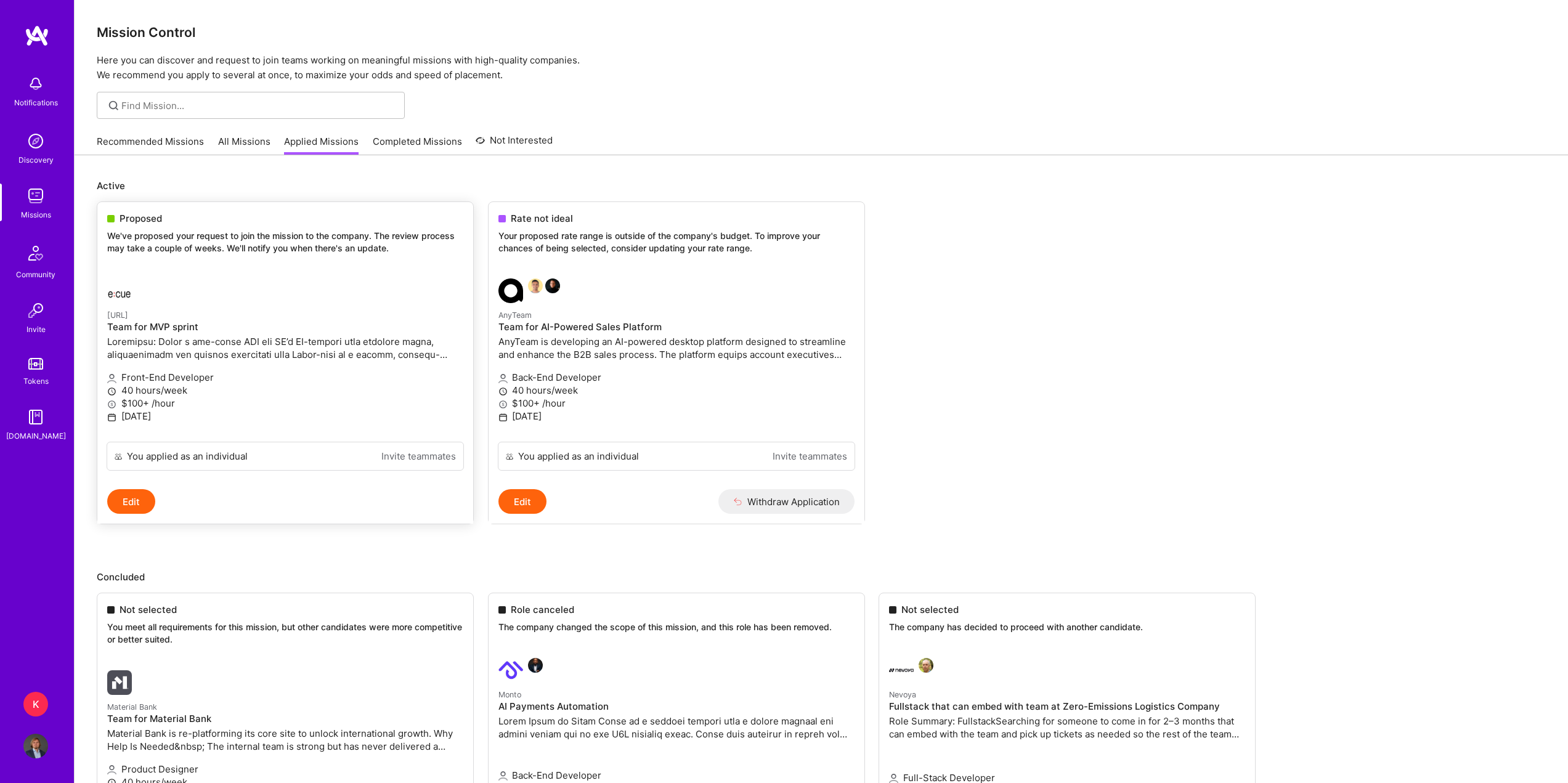
click at [143, 504] on button "Edit" at bounding box center [130, 502] width 48 height 24
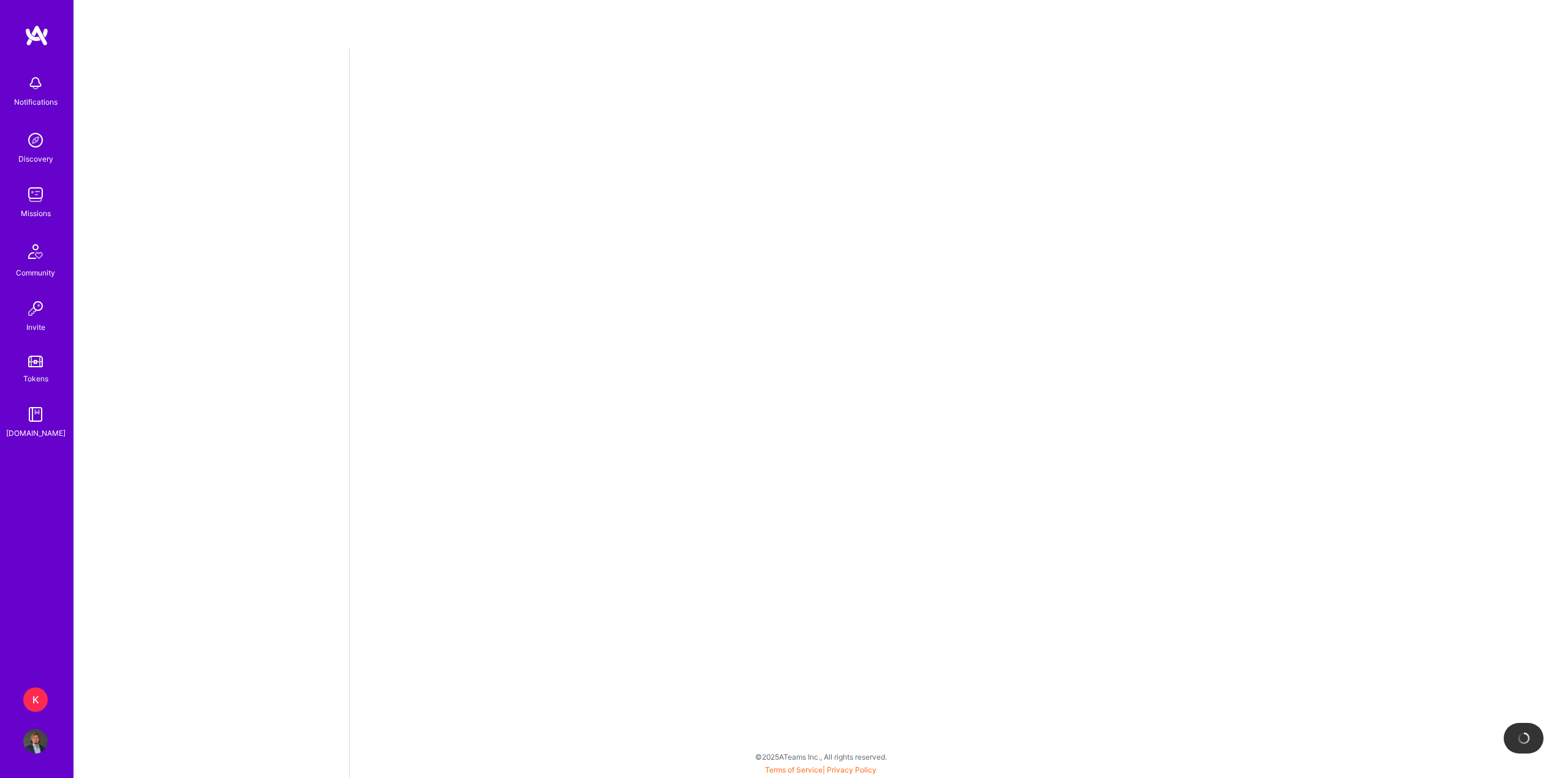
select select "PL"
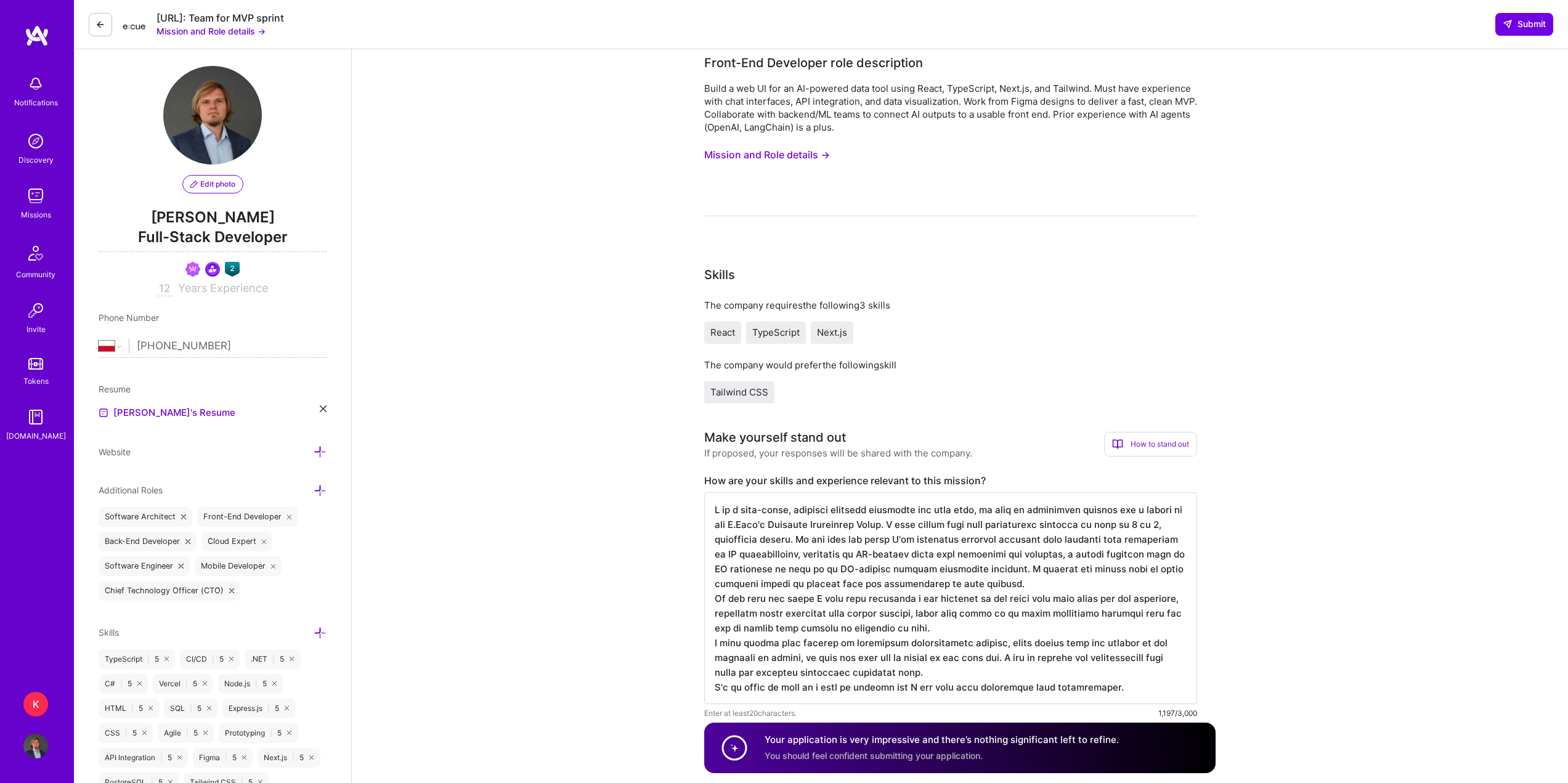
scroll to position [62, 0]
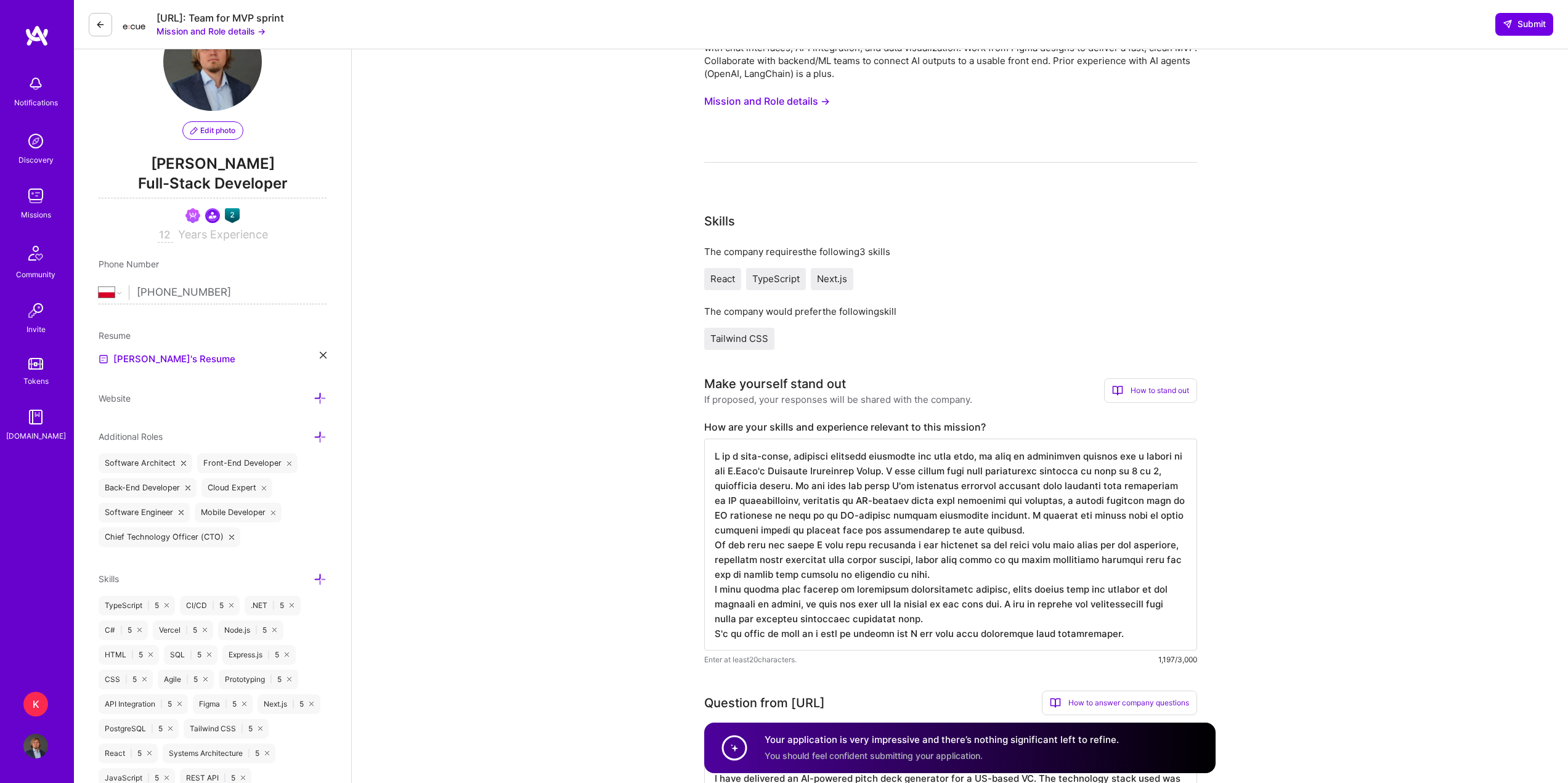
click at [806, 474] on textarea at bounding box center [950, 545] width 492 height 212
